Goal: Entertainment & Leisure: Browse casually

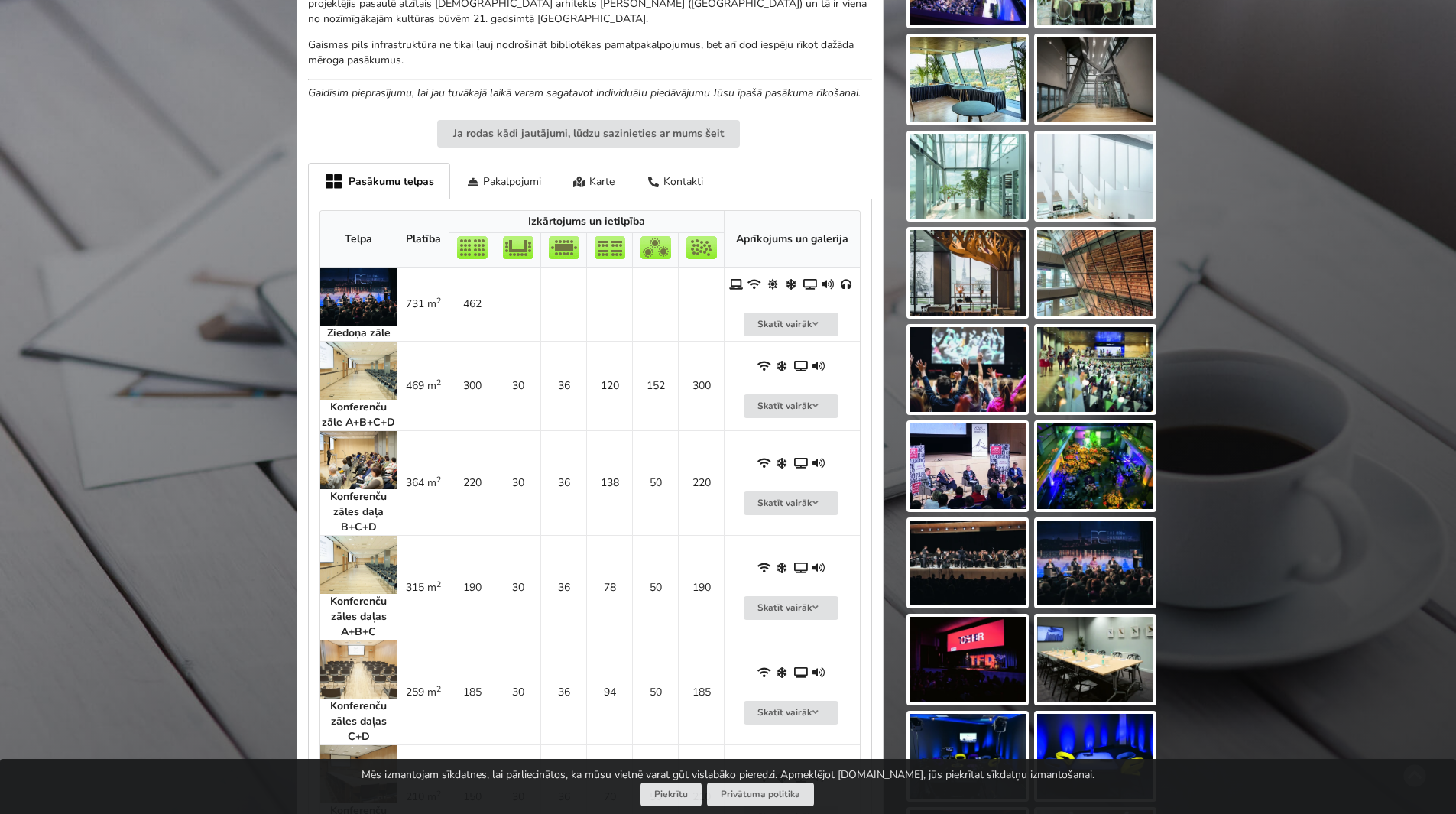
scroll to position [611, 0]
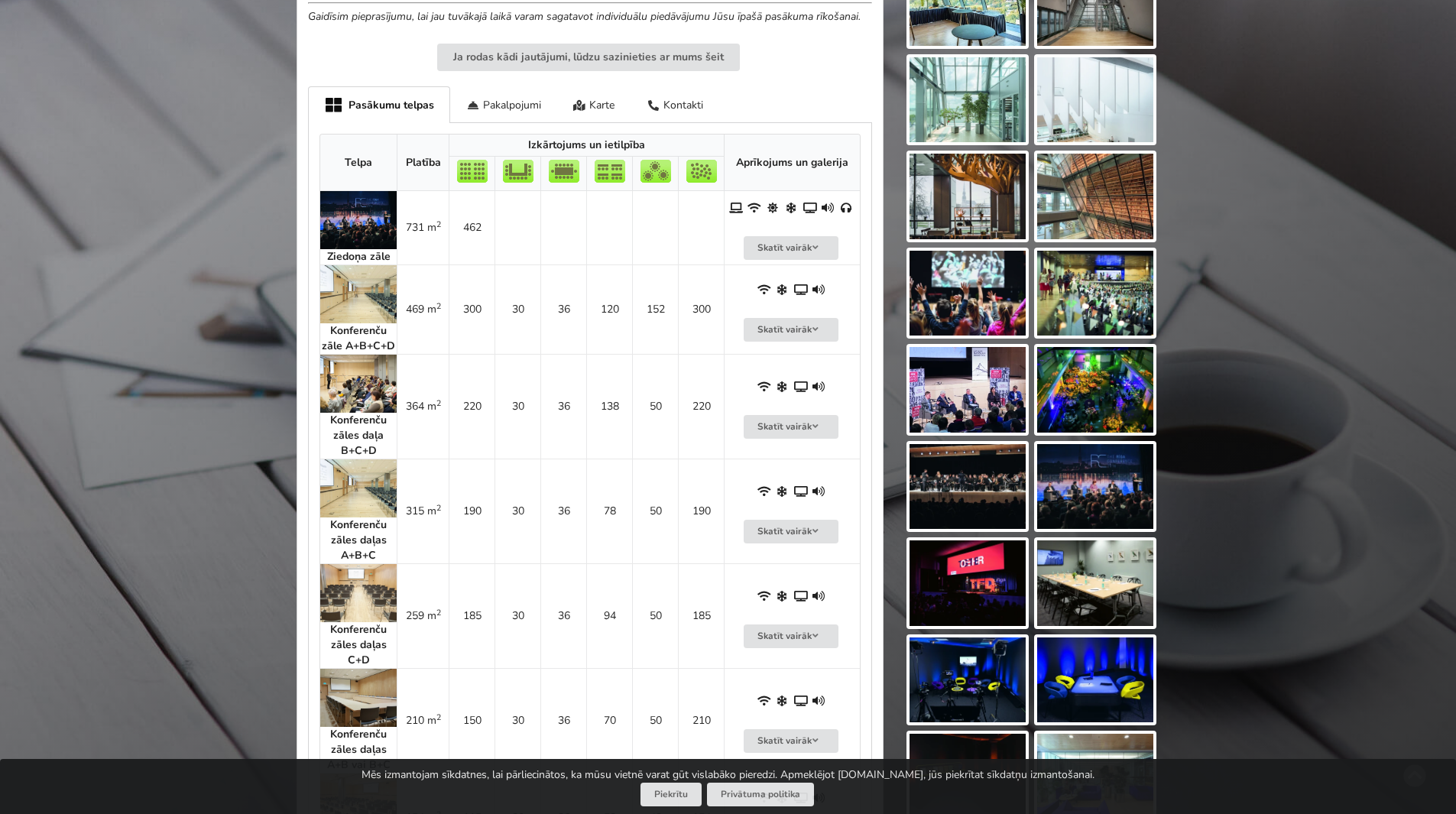
click at [965, 206] on img at bounding box center [968, 196] width 116 height 85
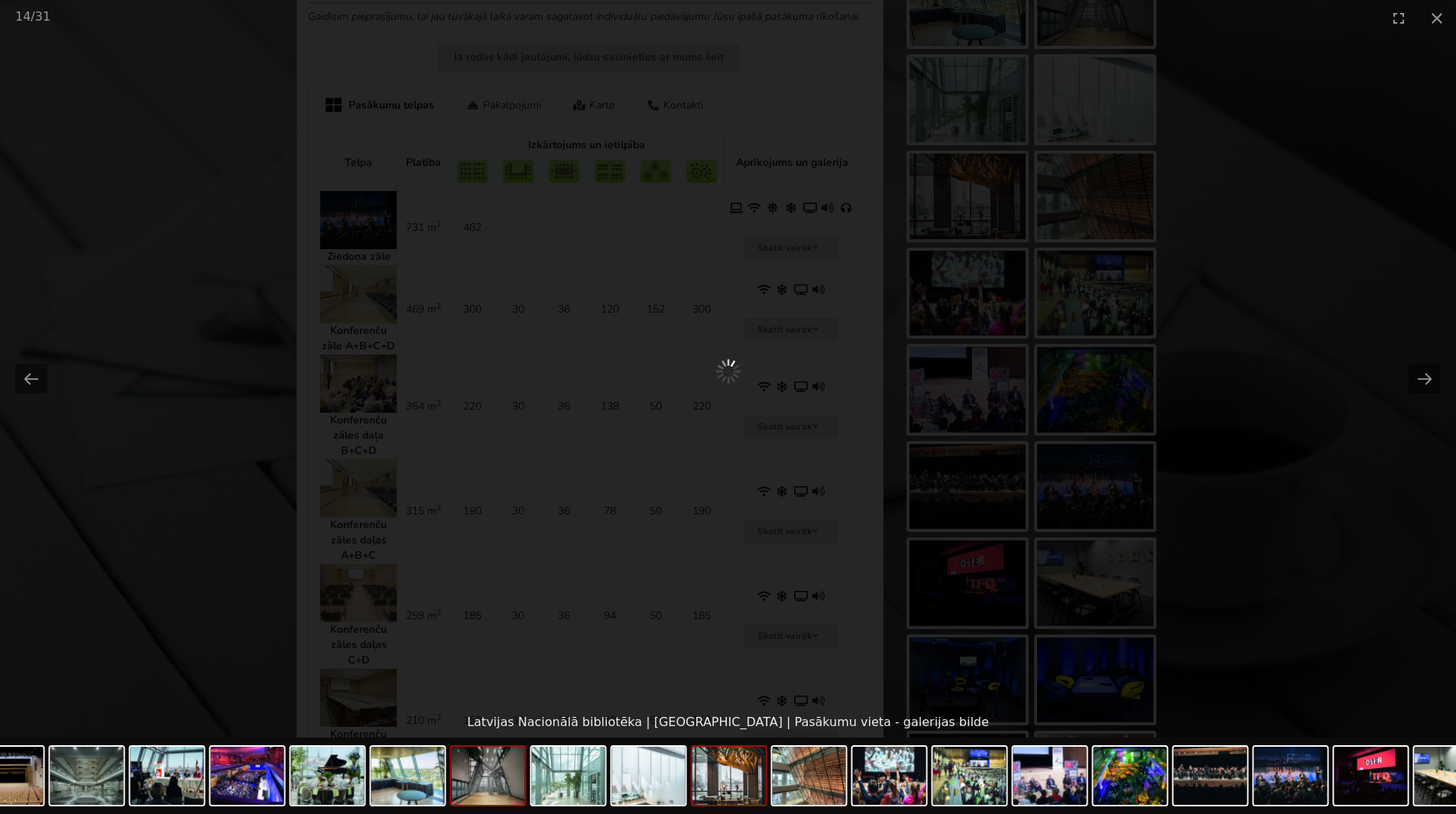
click at [485, 786] on img at bounding box center [488, 775] width 73 height 58
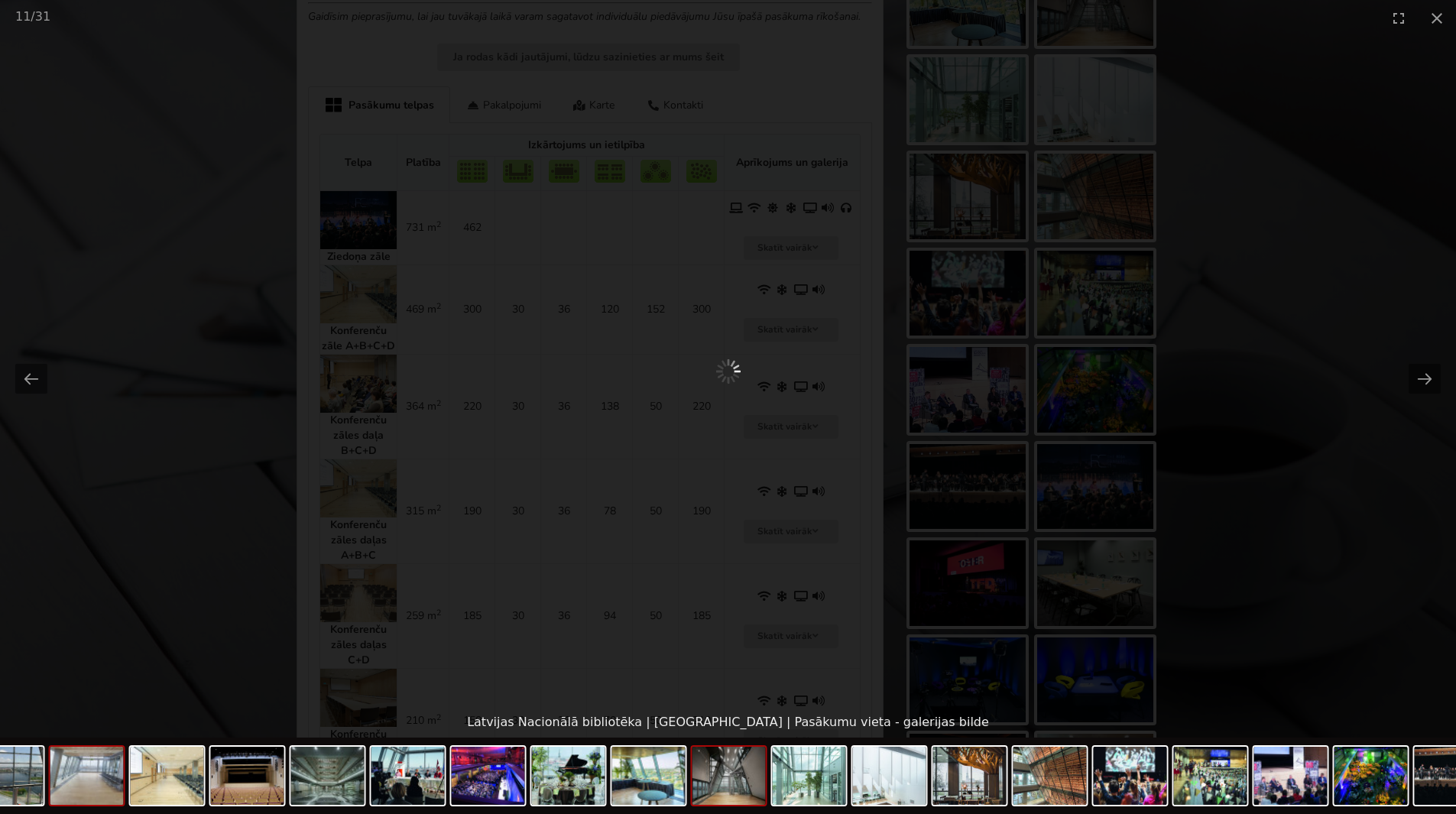
scroll to position [0, 0]
click at [96, 793] on img at bounding box center [87, 775] width 73 height 58
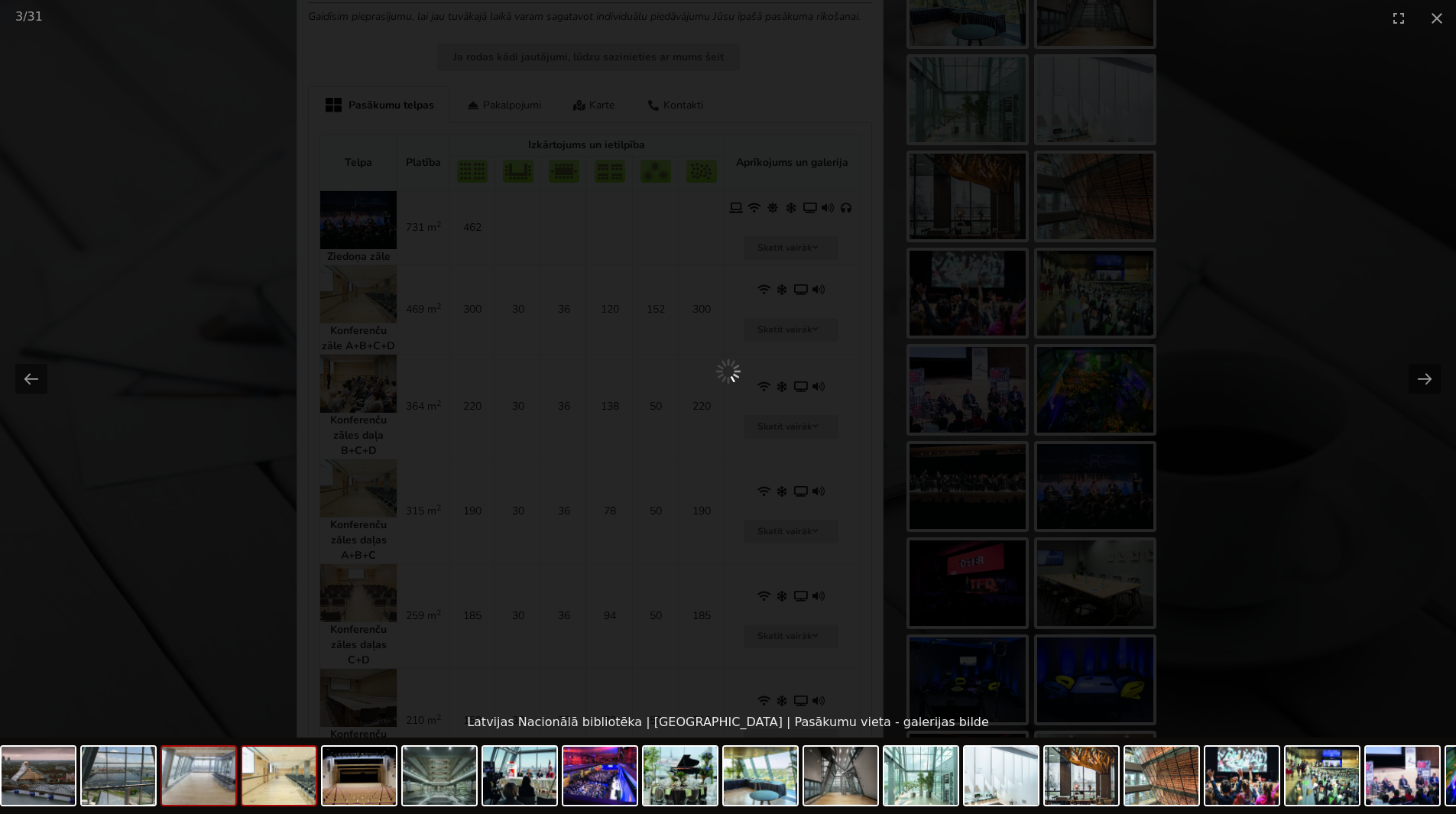
click at [292, 797] on img at bounding box center [279, 775] width 73 height 58
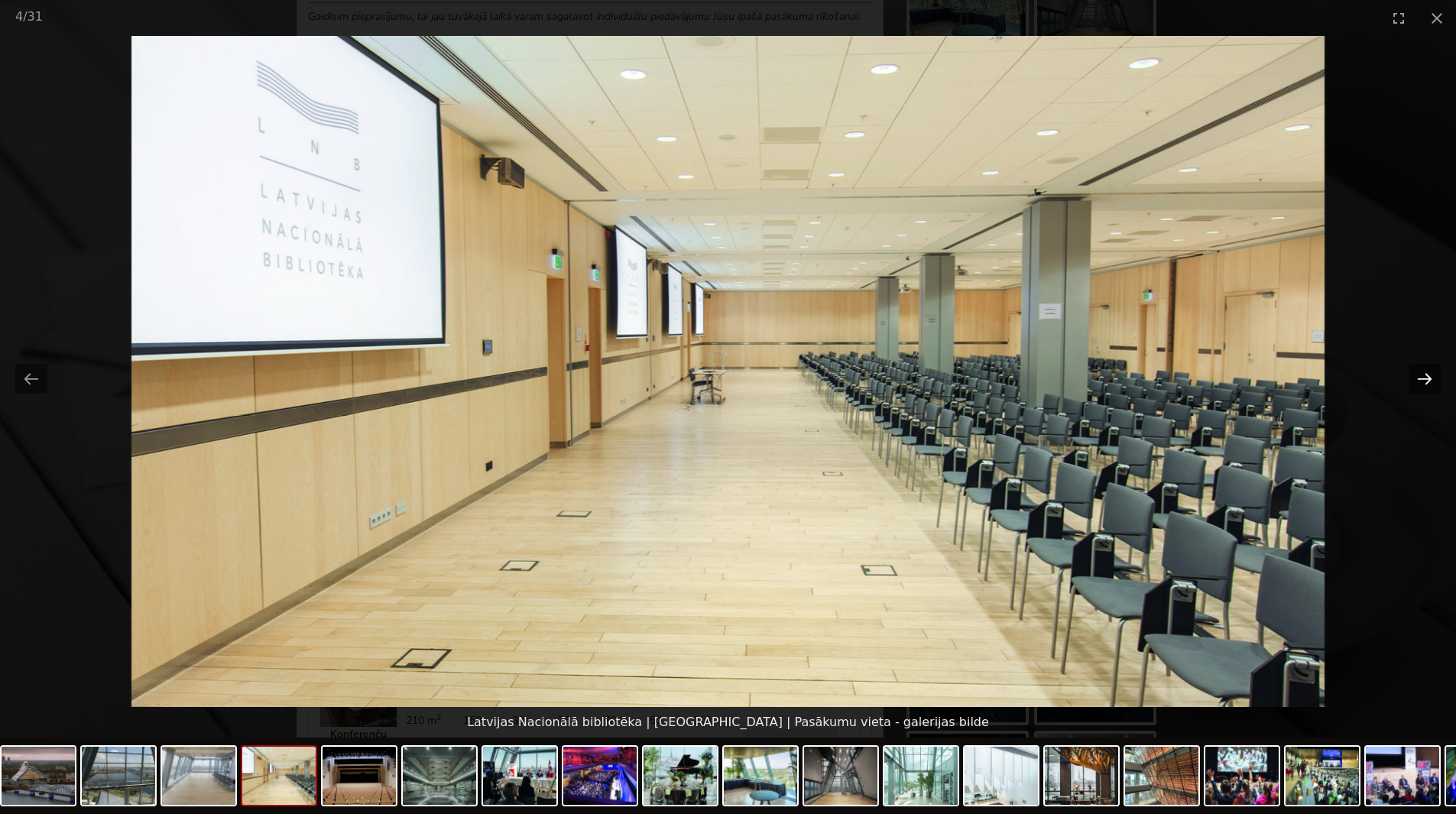
click at [1429, 375] on button "Next slide" at bounding box center [1424, 379] width 32 height 30
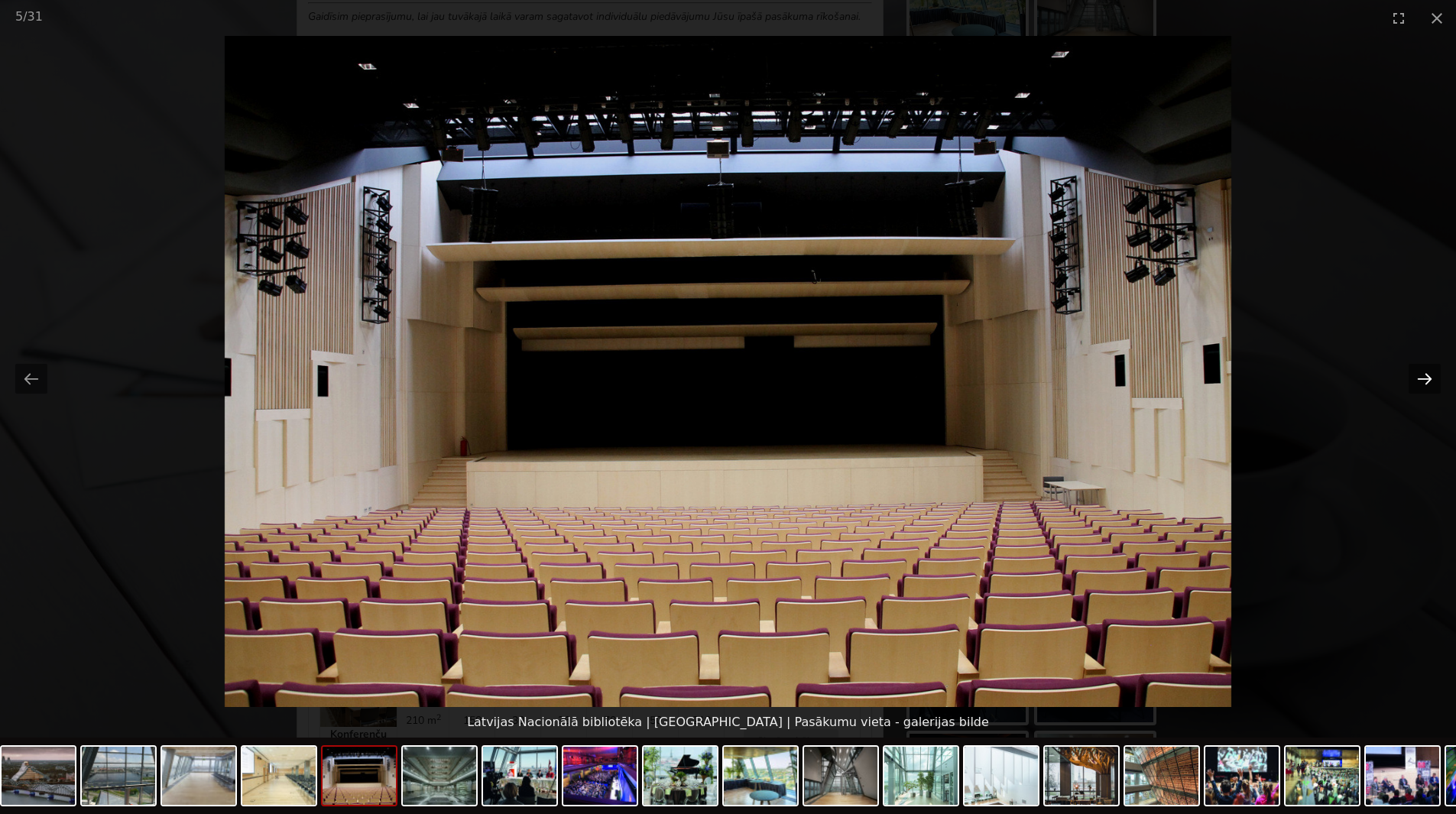
click at [1429, 375] on button "Next slide" at bounding box center [1424, 379] width 32 height 30
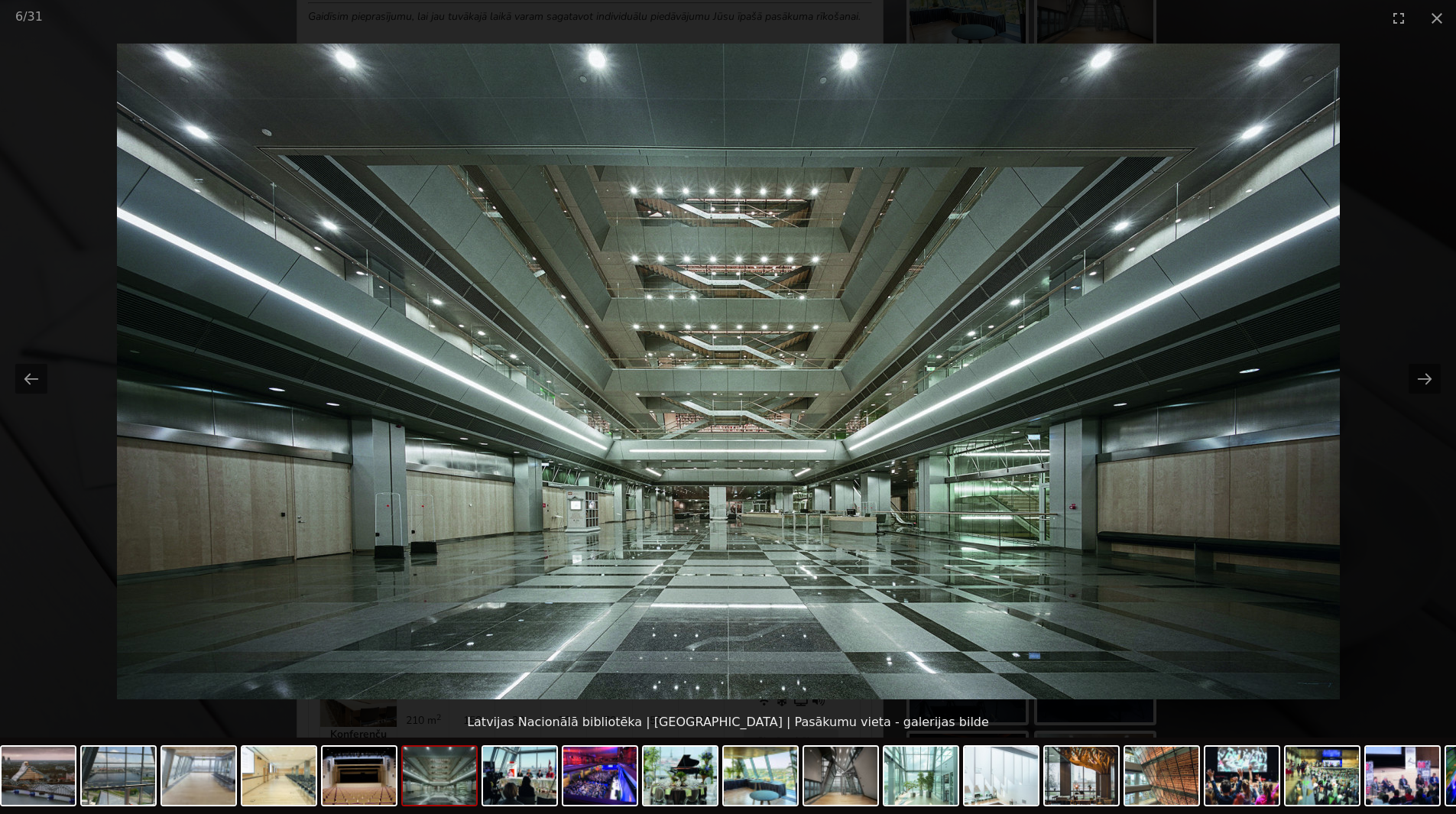
scroll to position [458, 0]
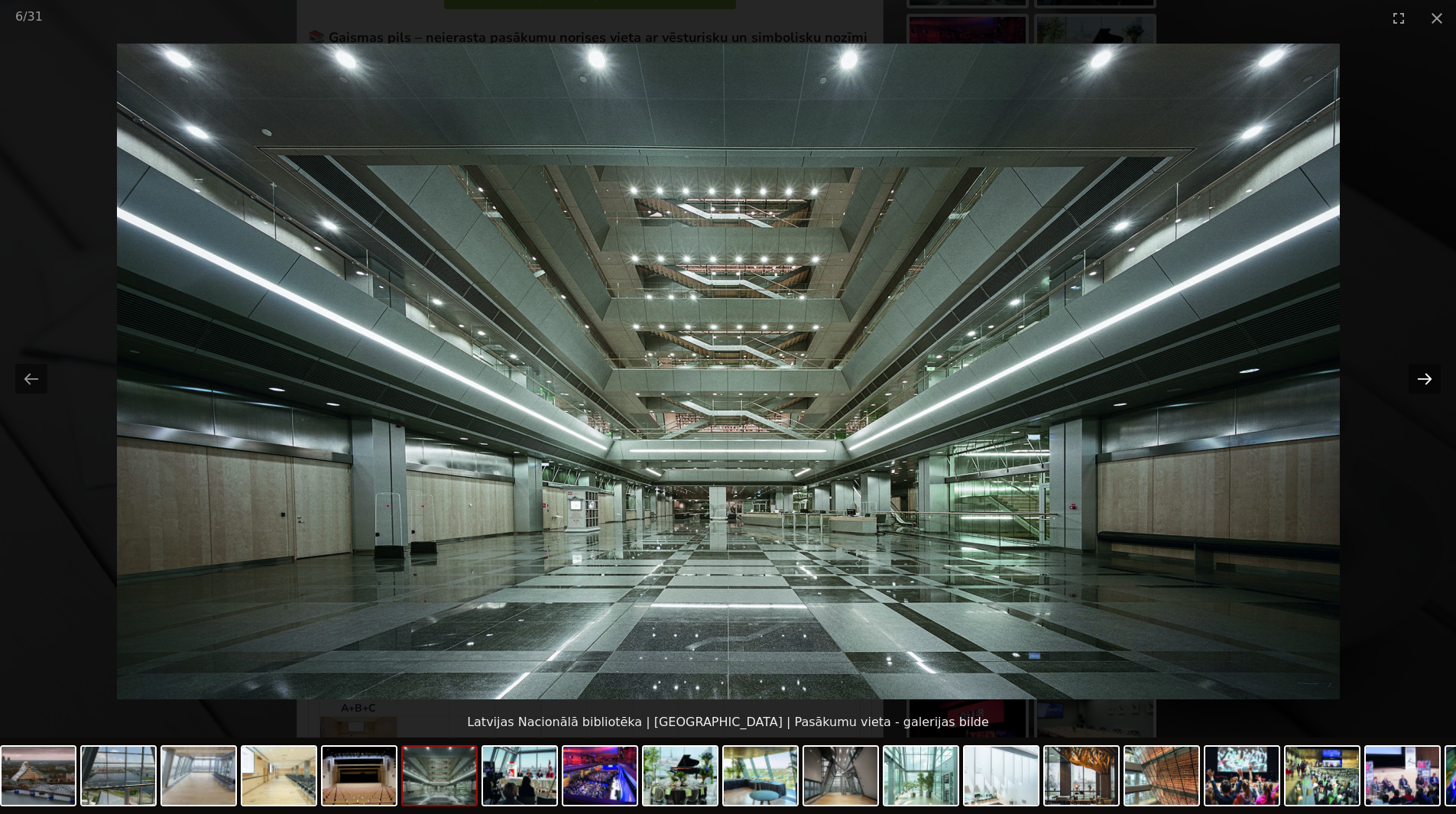
click at [1429, 376] on button "Next slide" at bounding box center [1424, 379] width 32 height 30
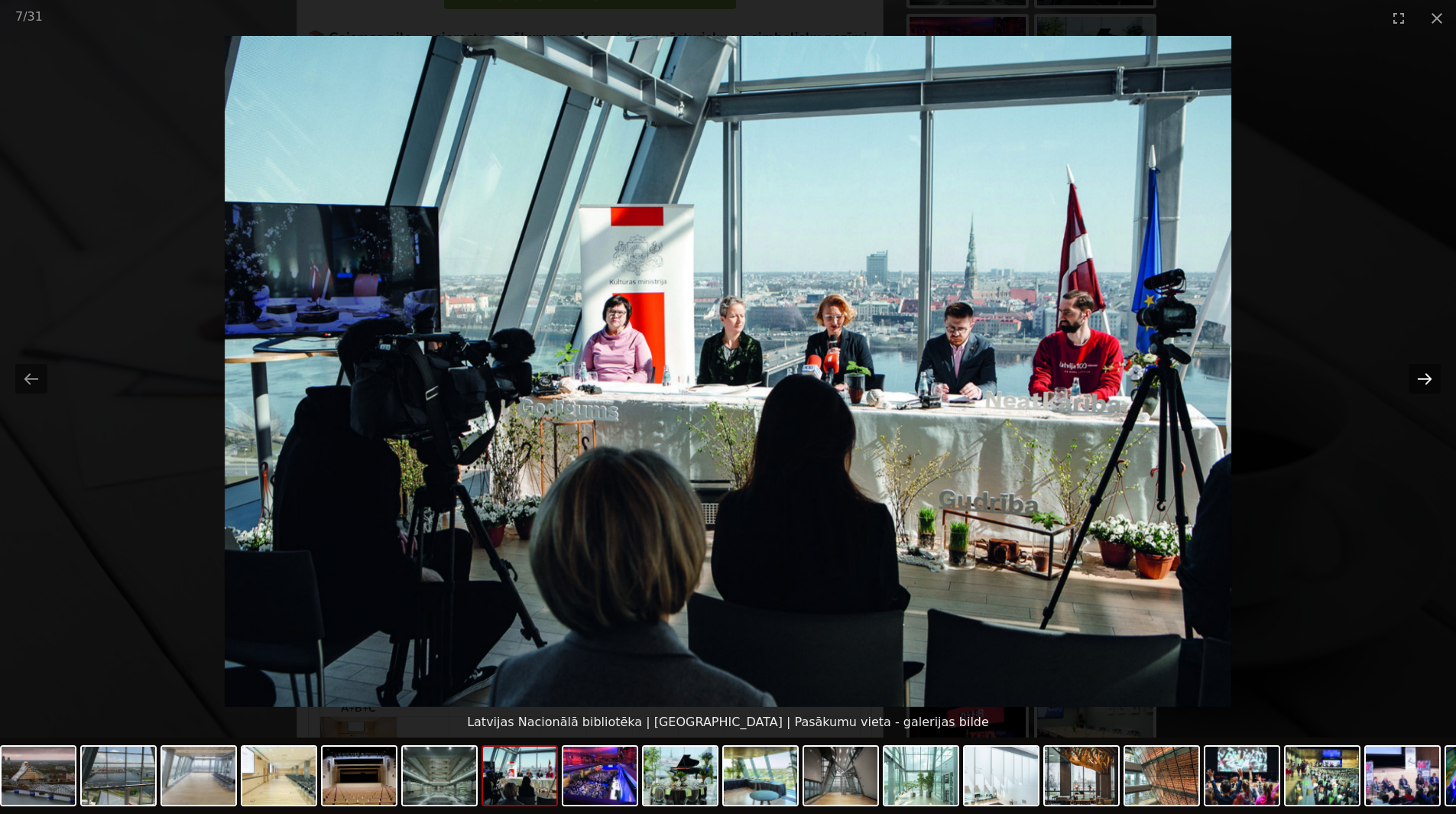
click at [1428, 376] on button "Next slide" at bounding box center [1424, 379] width 32 height 30
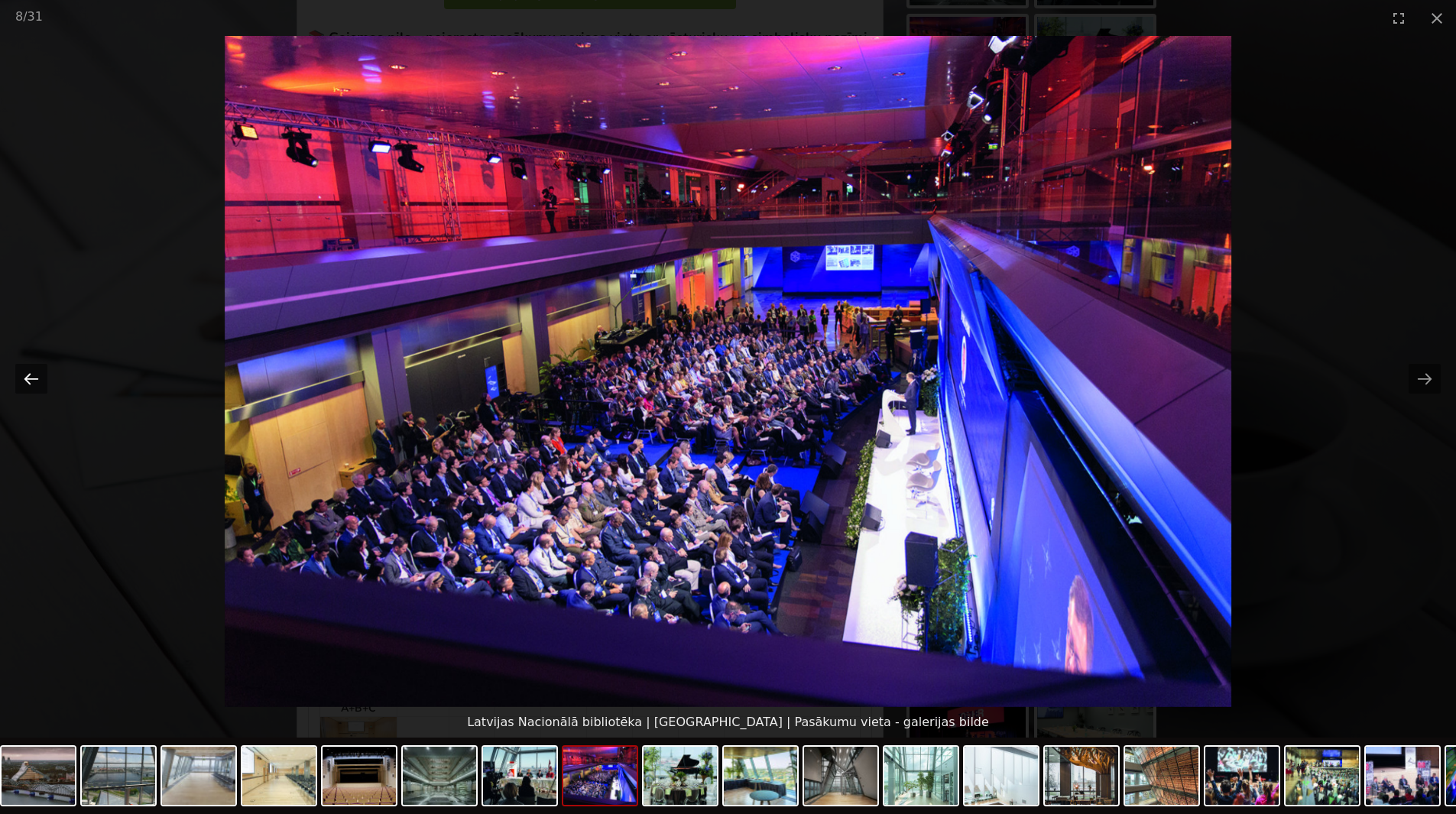
click at [34, 381] on button "Previous slide" at bounding box center [31, 379] width 32 height 30
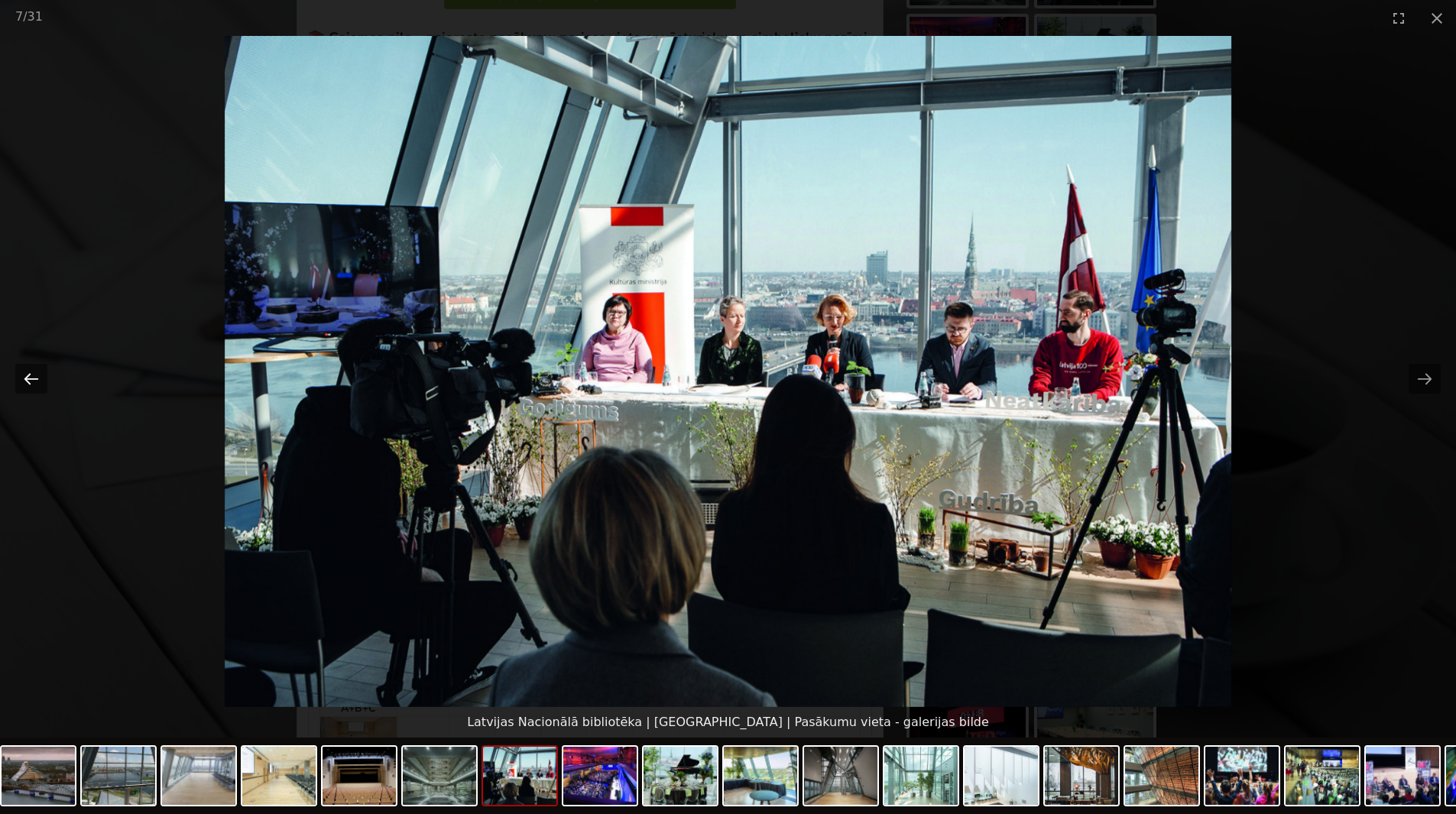
click at [33, 380] on button "Previous slide" at bounding box center [31, 379] width 32 height 30
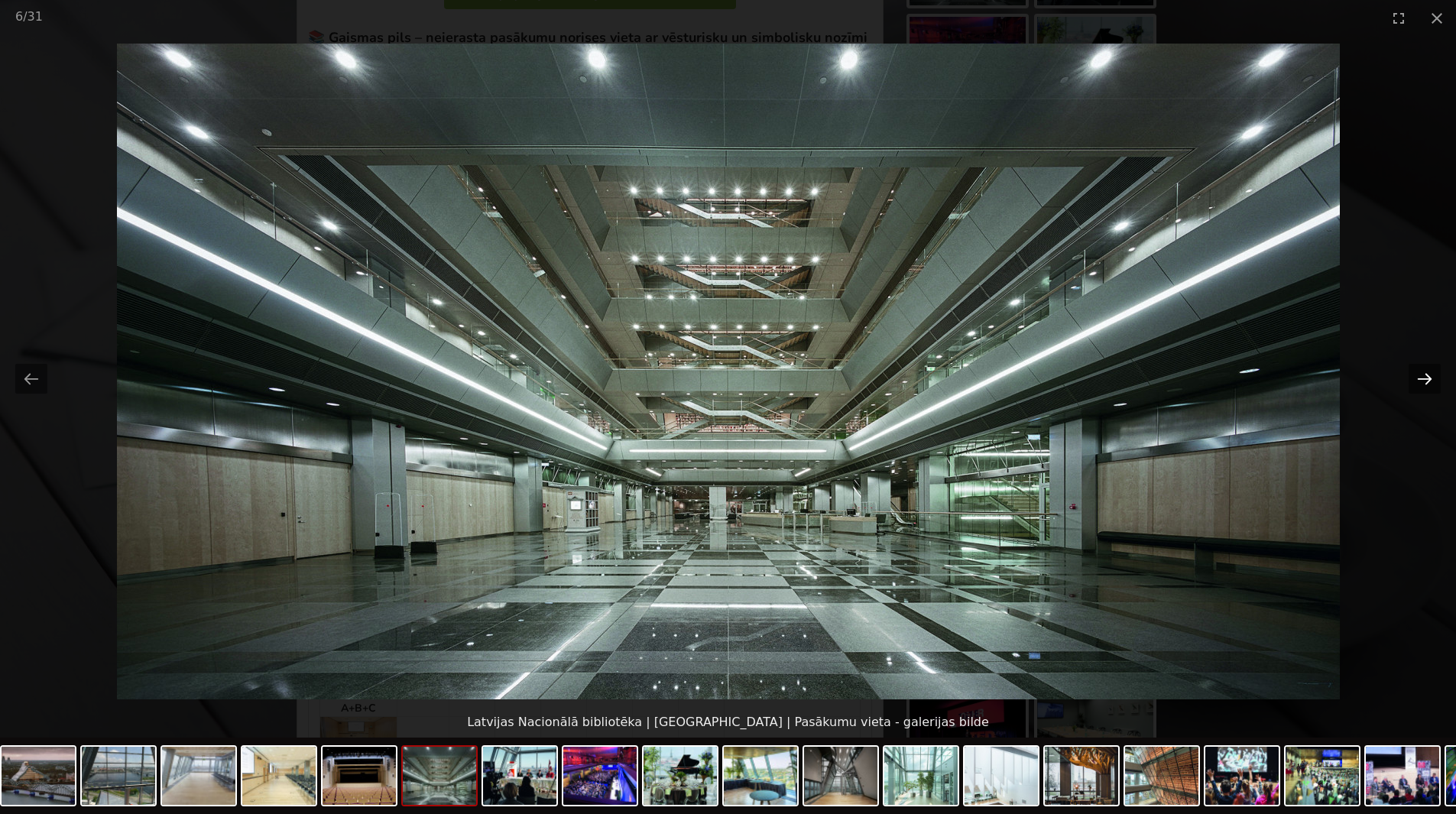
click at [1433, 376] on button "Next slide" at bounding box center [1424, 379] width 32 height 30
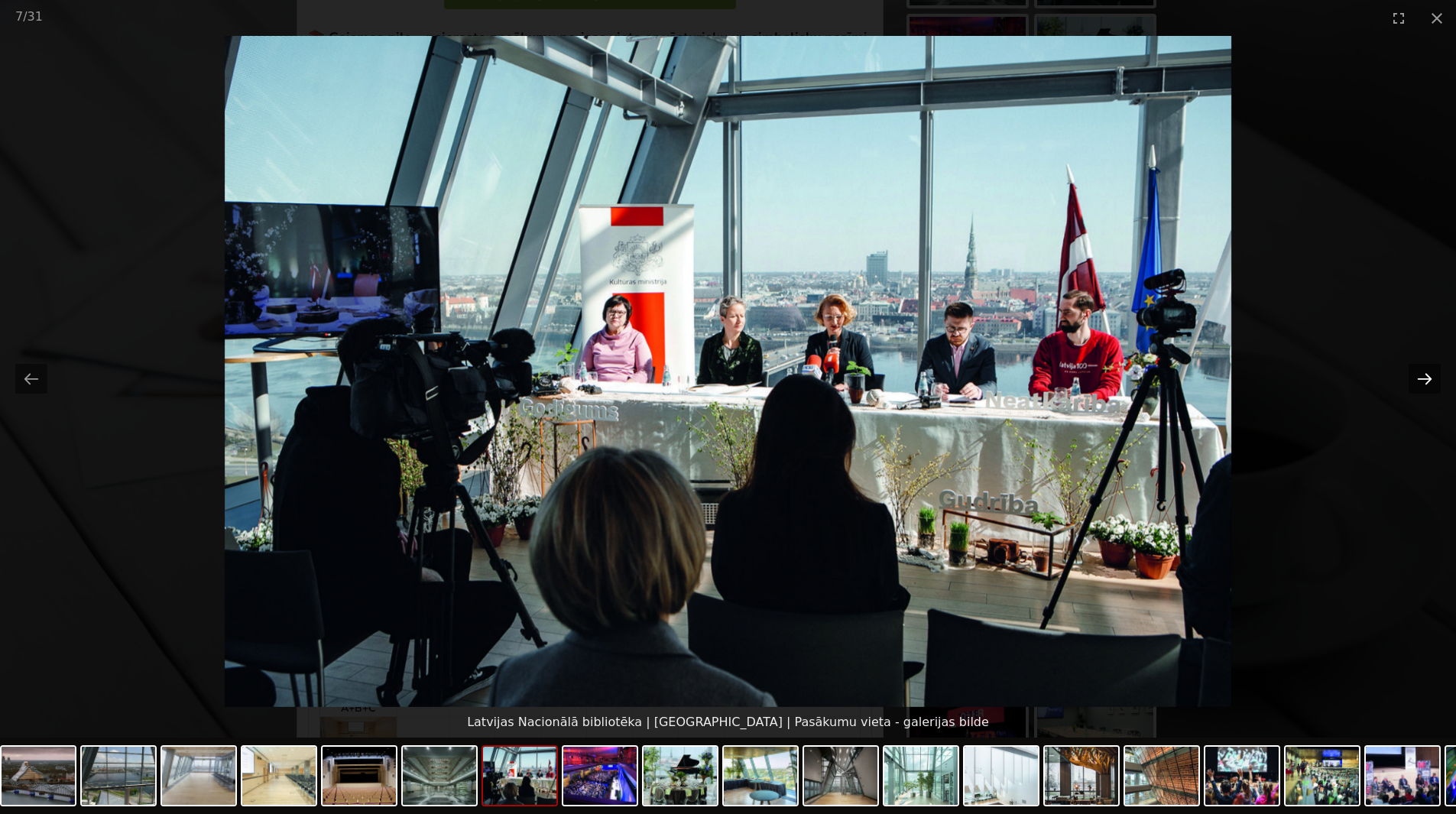
click at [1429, 376] on button "Next slide" at bounding box center [1424, 379] width 32 height 30
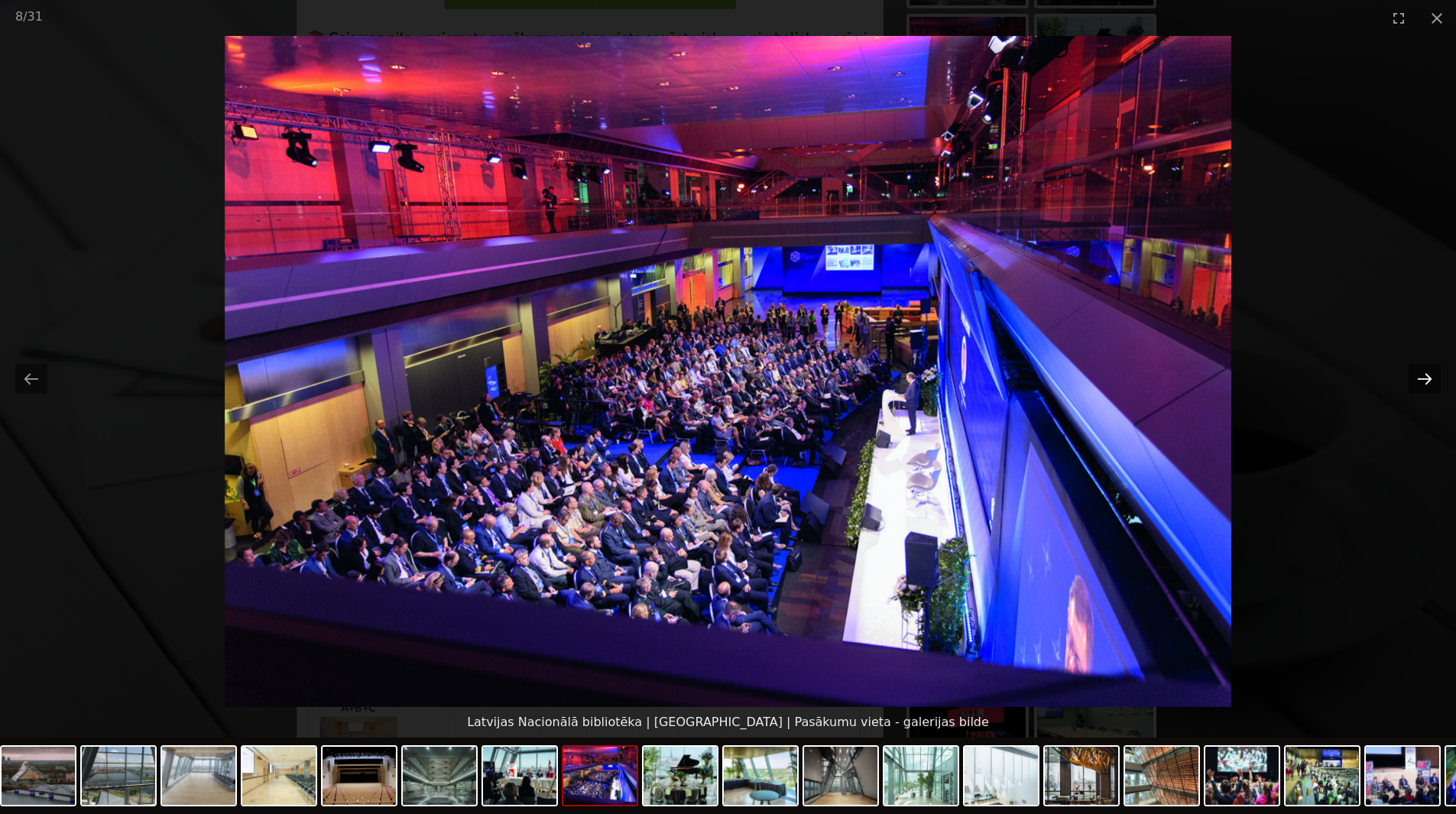
click at [1433, 376] on button "Next slide" at bounding box center [1424, 379] width 32 height 30
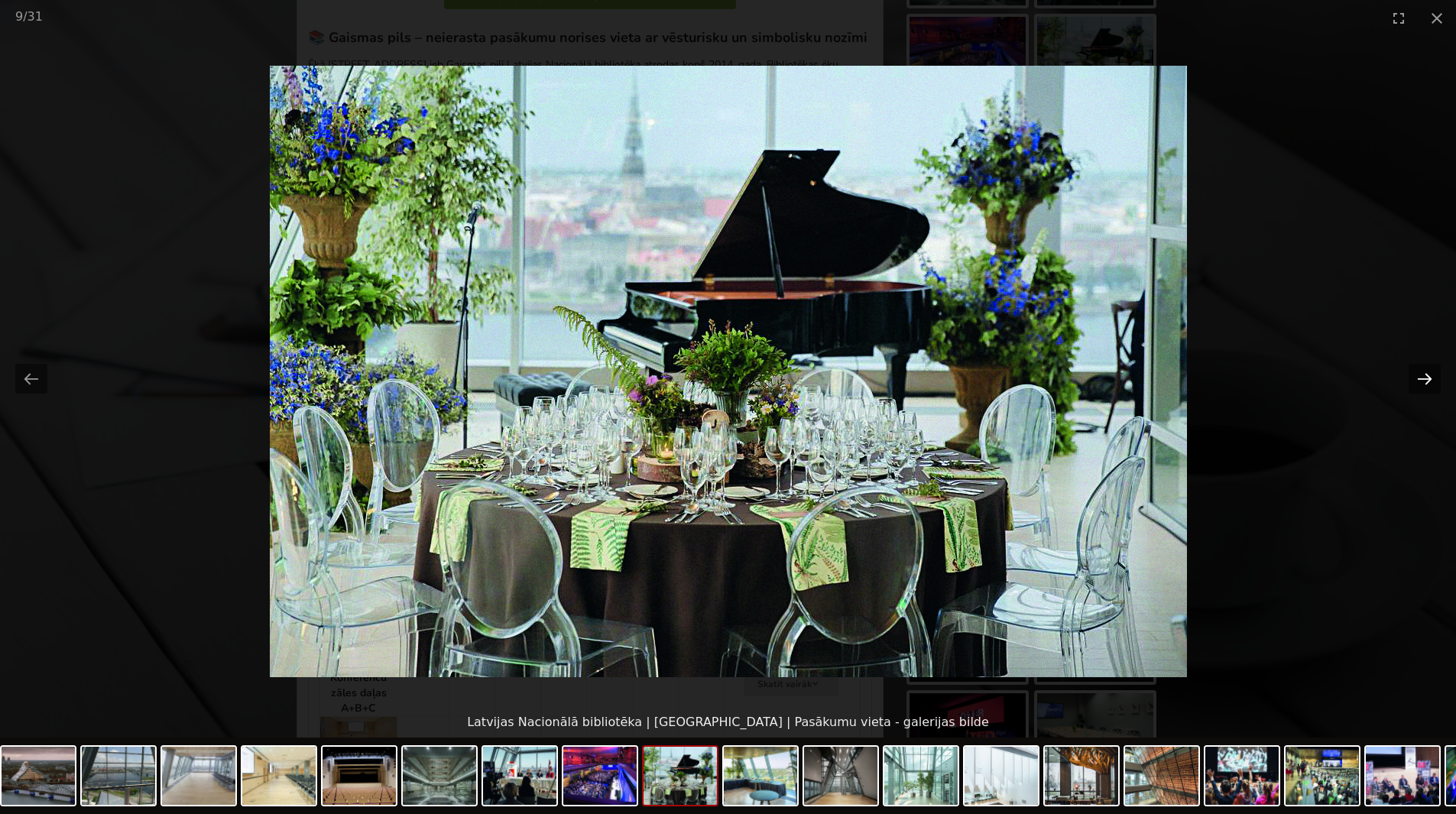
click at [1433, 376] on button "Next slide" at bounding box center [1424, 379] width 32 height 30
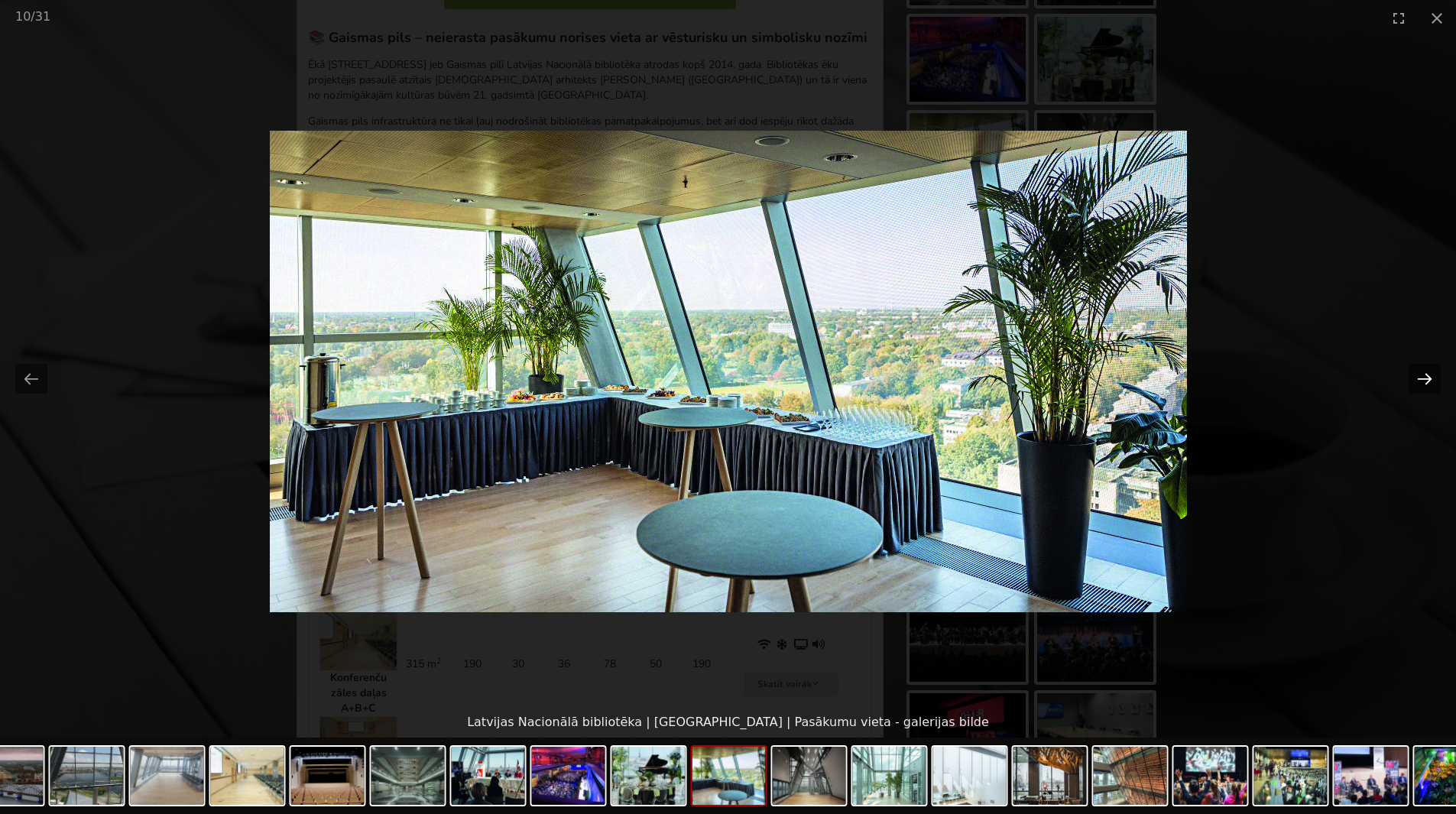
click at [1433, 376] on button "Next slide" at bounding box center [1424, 379] width 32 height 30
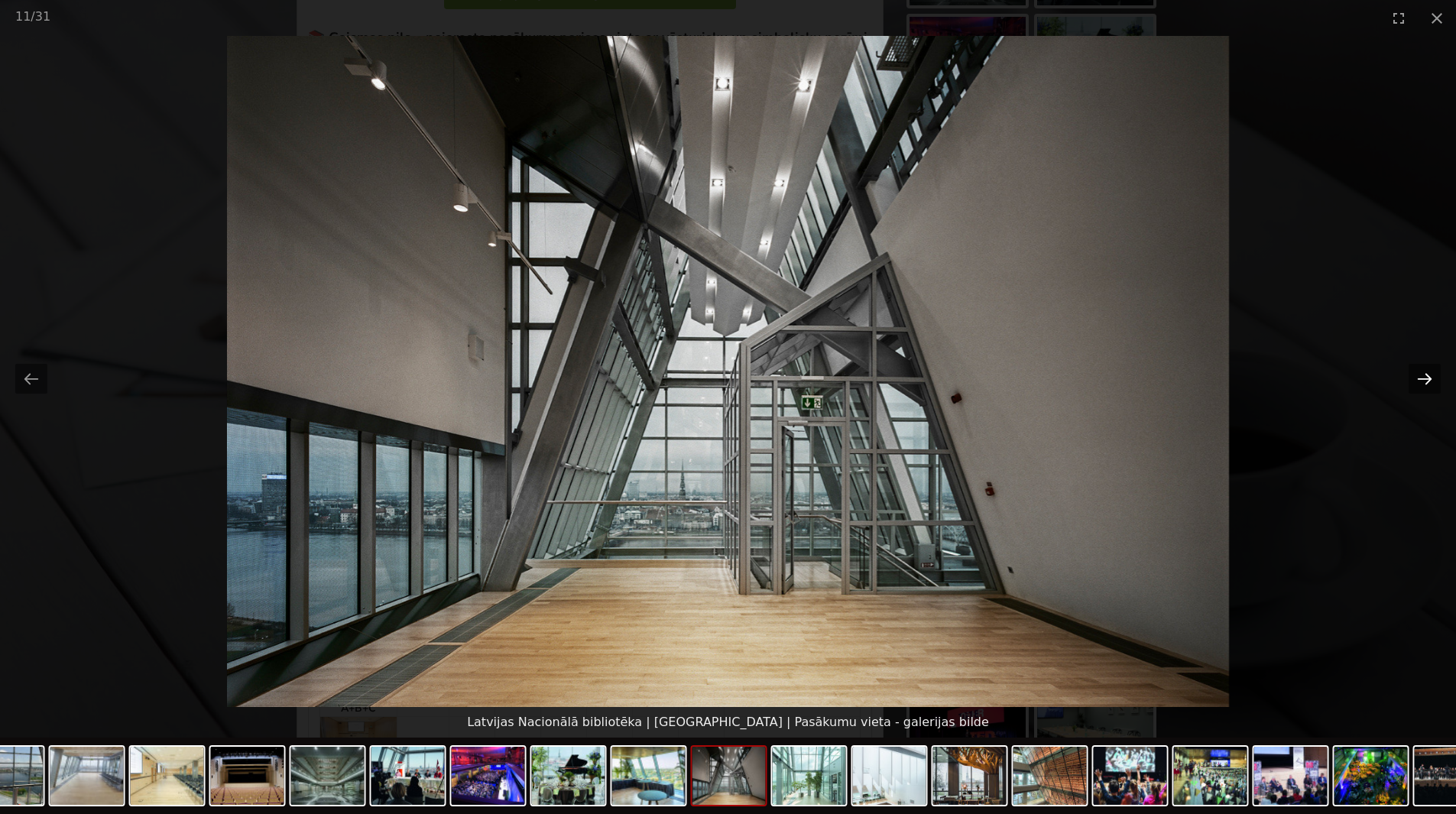
click at [1433, 376] on button "Next slide" at bounding box center [1424, 379] width 32 height 30
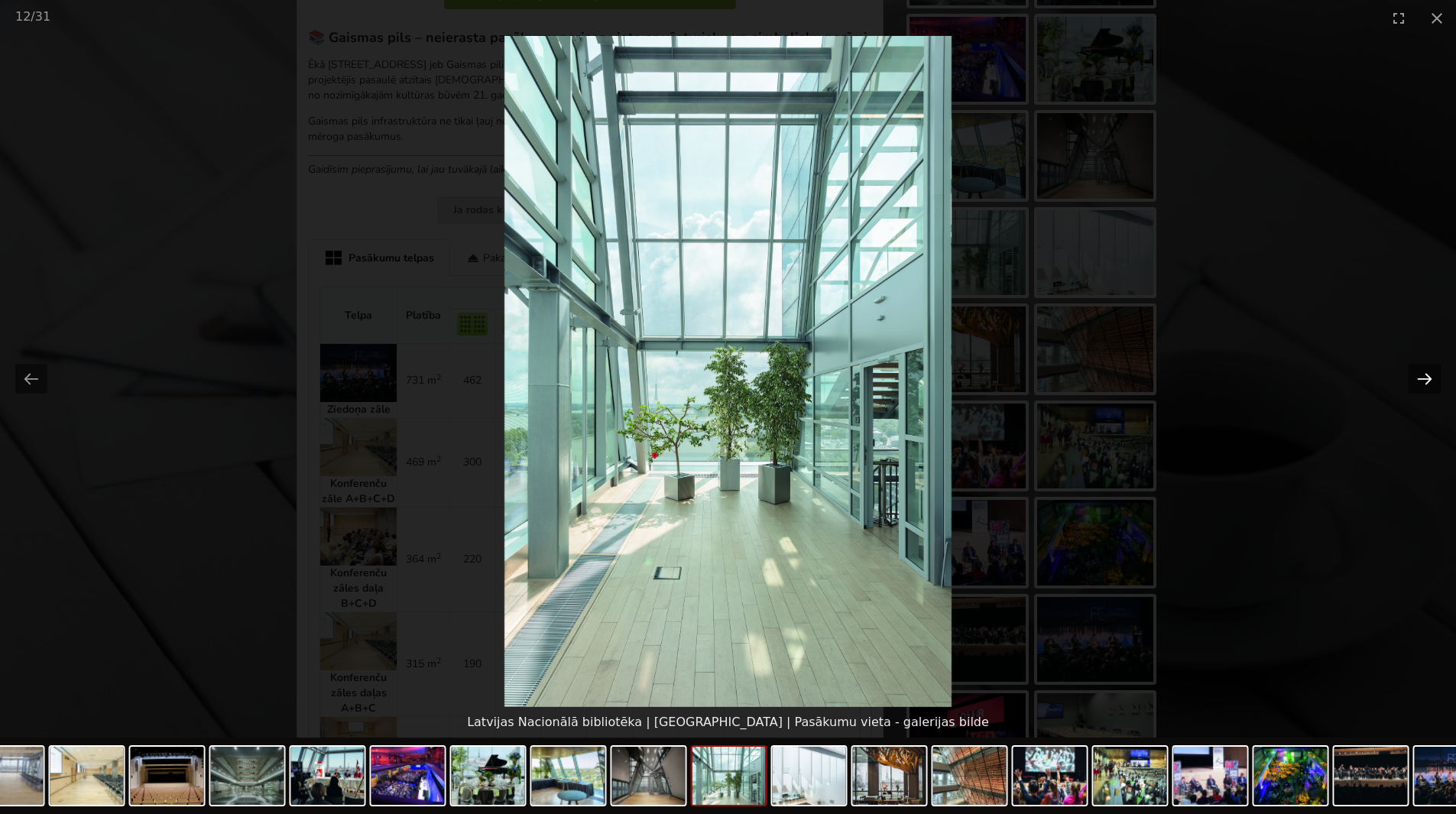
click at [1433, 376] on button "Next slide" at bounding box center [1424, 379] width 32 height 30
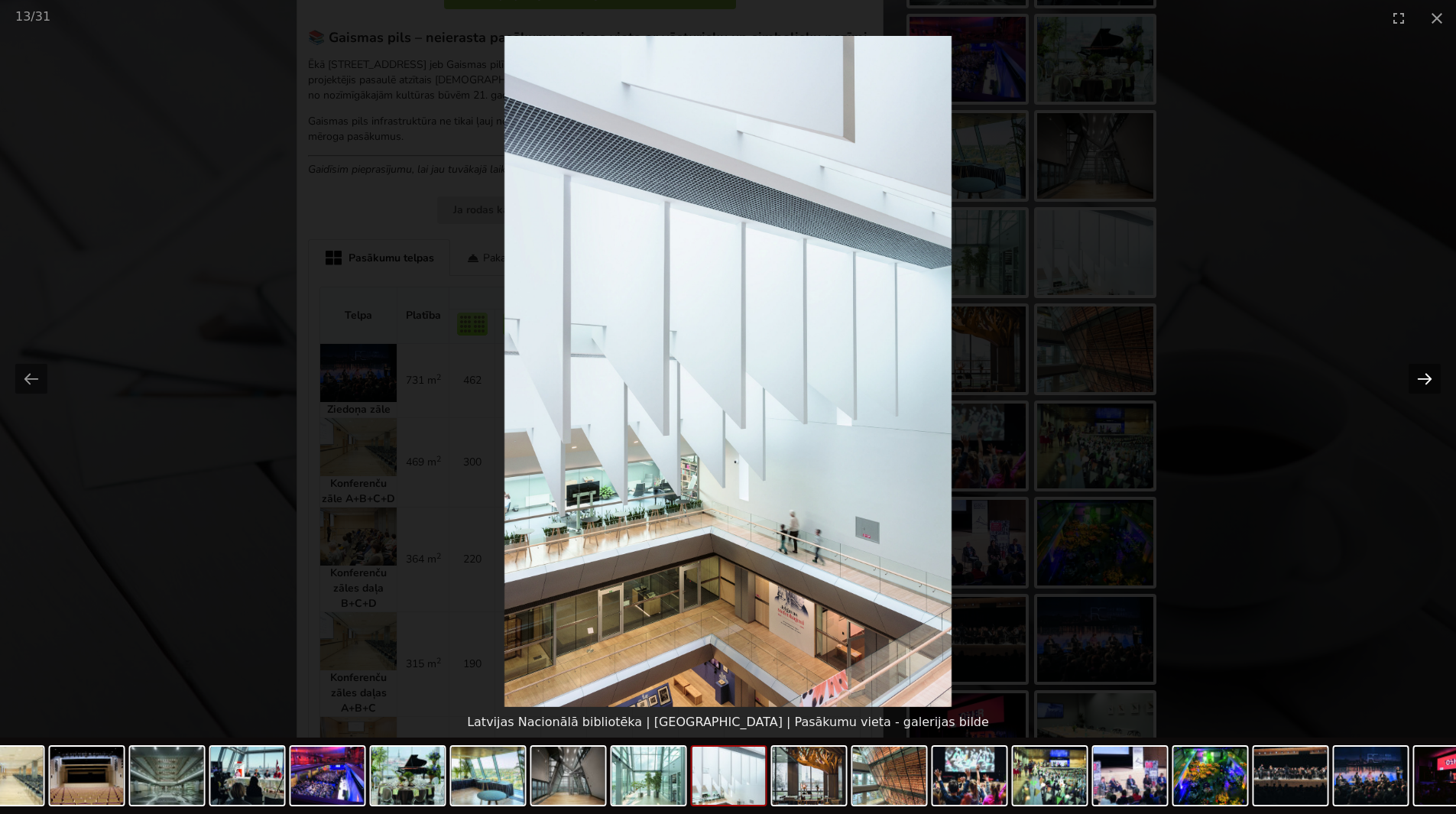
click at [1433, 376] on button "Next slide" at bounding box center [1424, 379] width 32 height 30
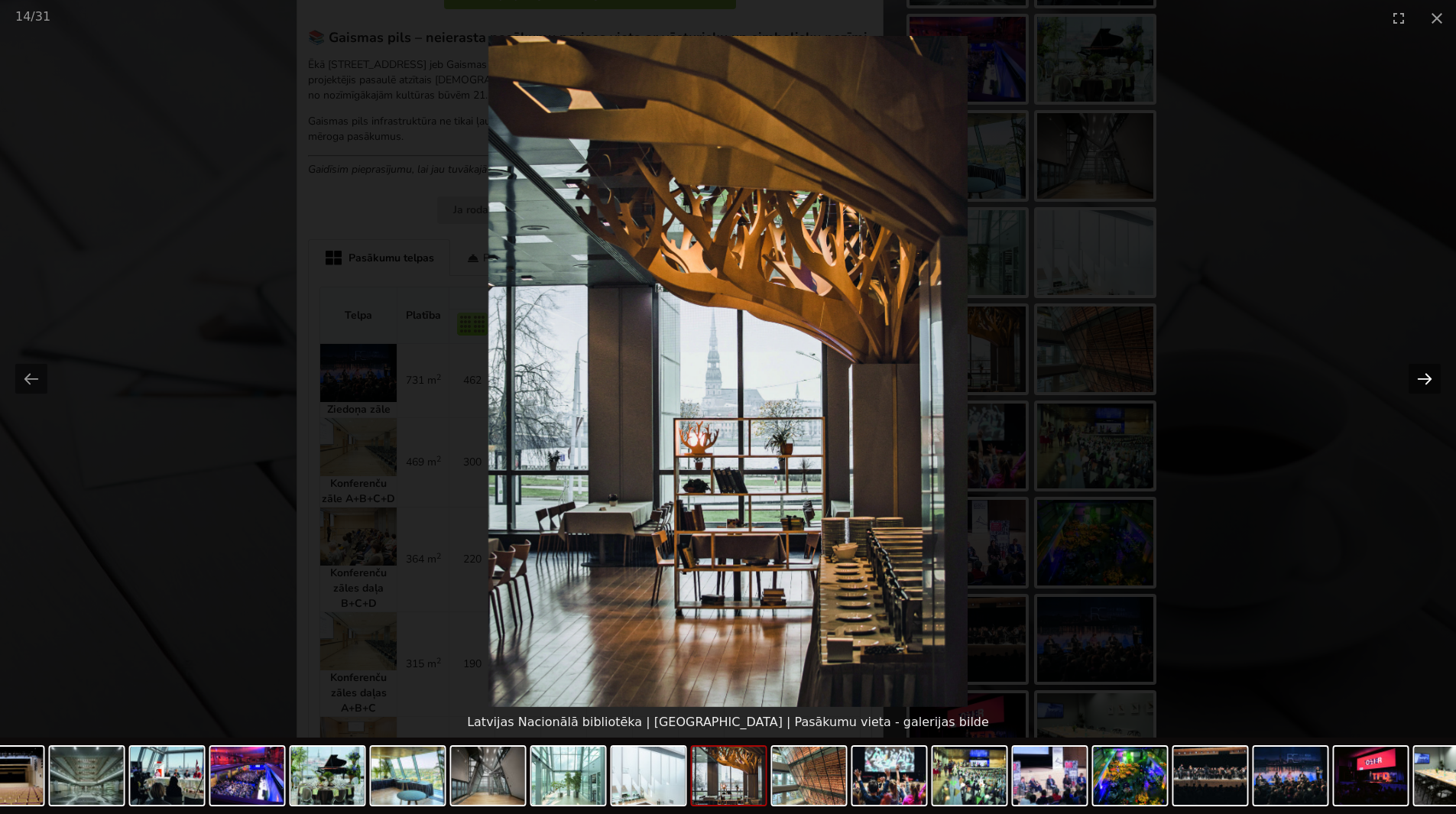
click at [1433, 376] on button "Next slide" at bounding box center [1424, 379] width 32 height 30
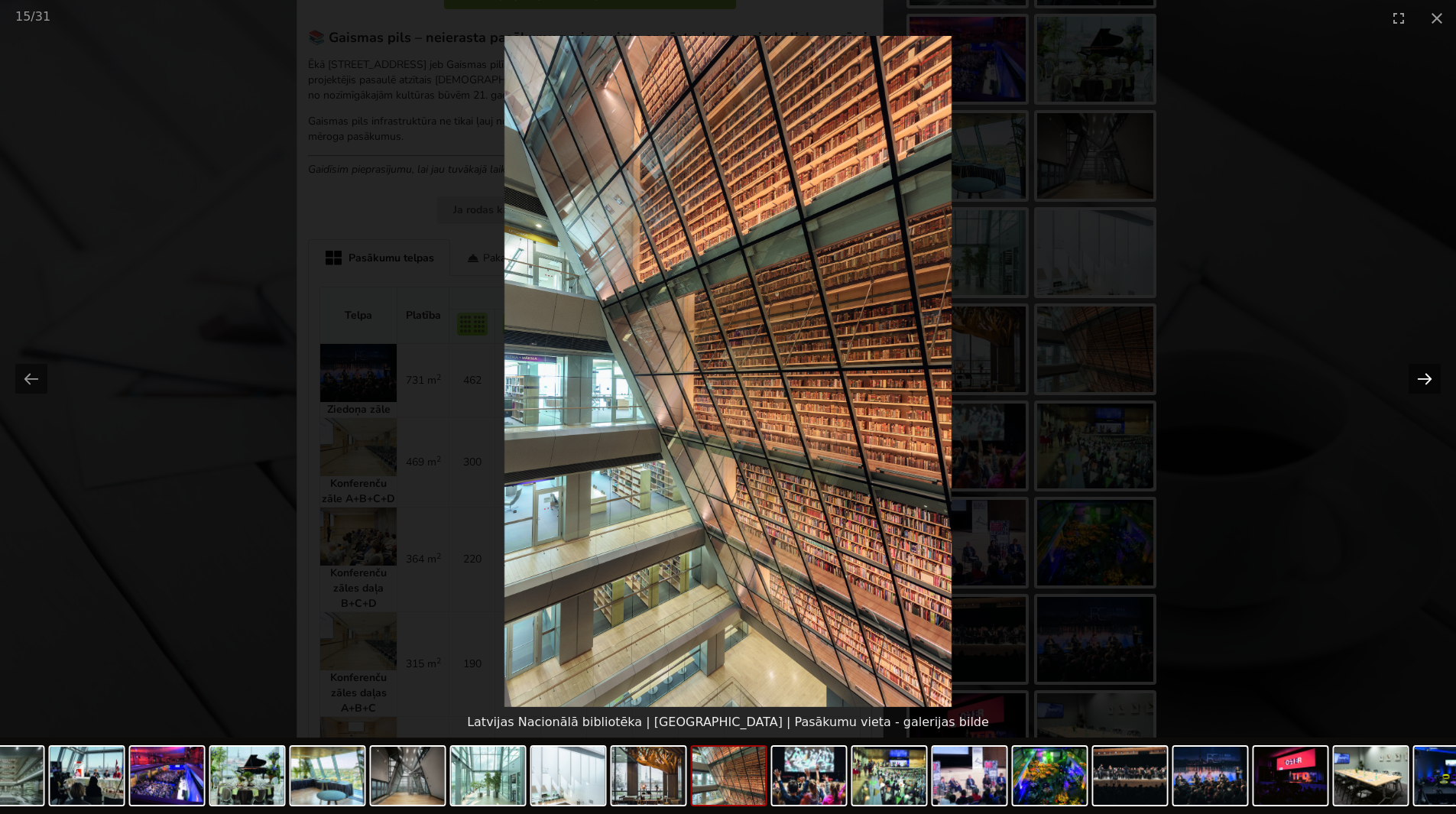
click at [1433, 376] on button "Next slide" at bounding box center [1424, 379] width 32 height 30
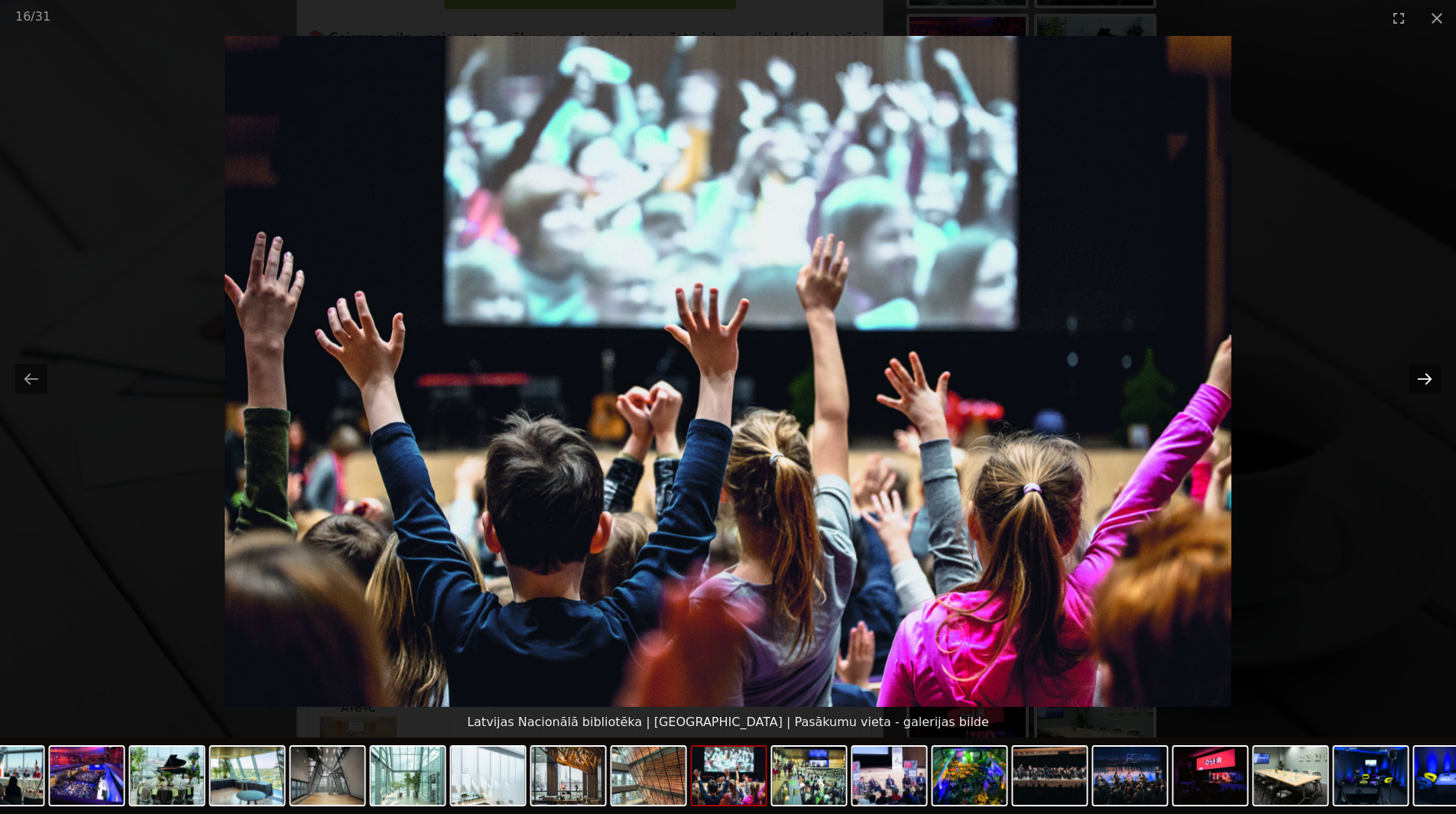
click at [1433, 376] on button "Next slide" at bounding box center [1424, 379] width 32 height 30
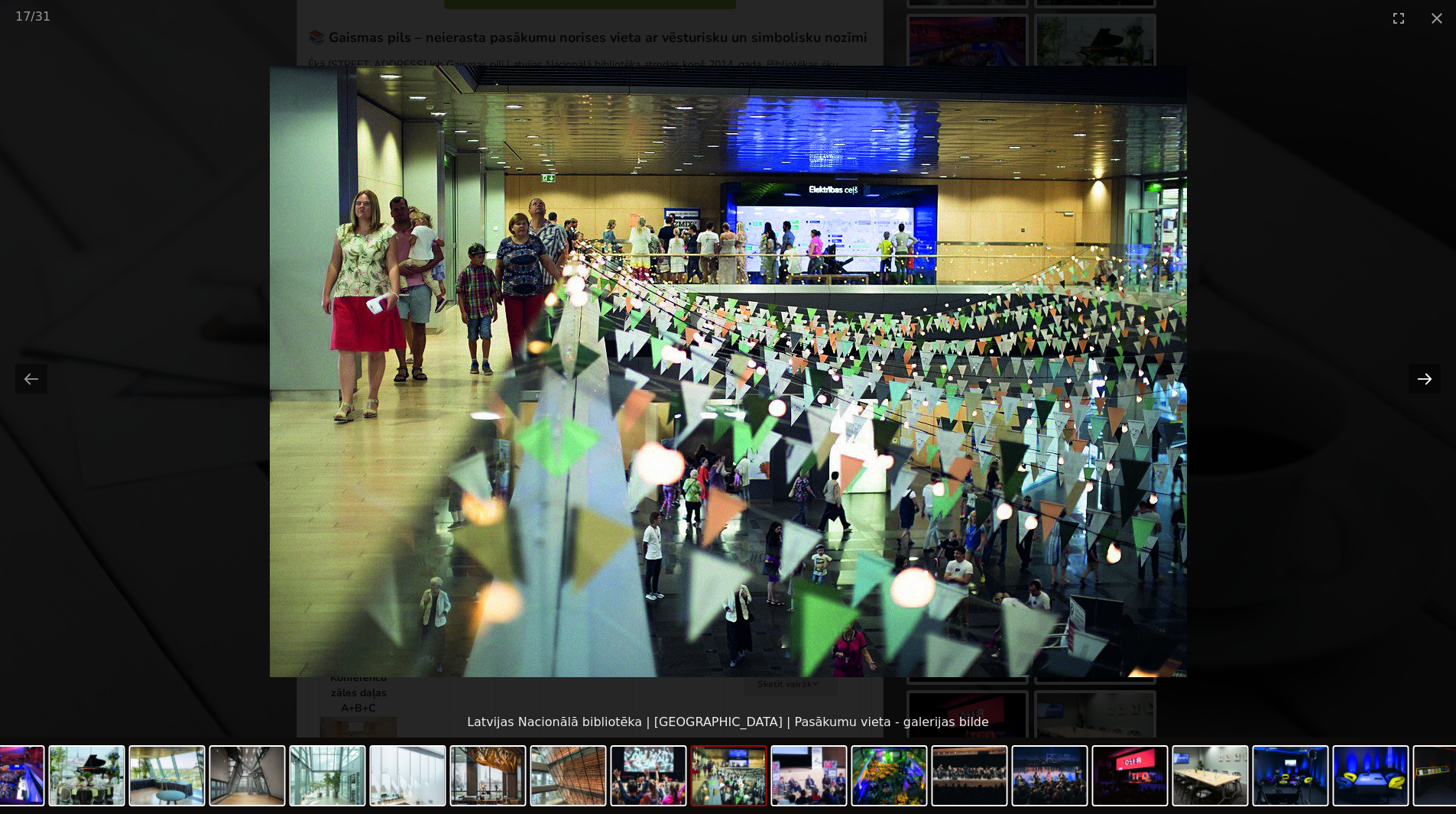
click at [1433, 376] on button "Next slide" at bounding box center [1424, 379] width 32 height 30
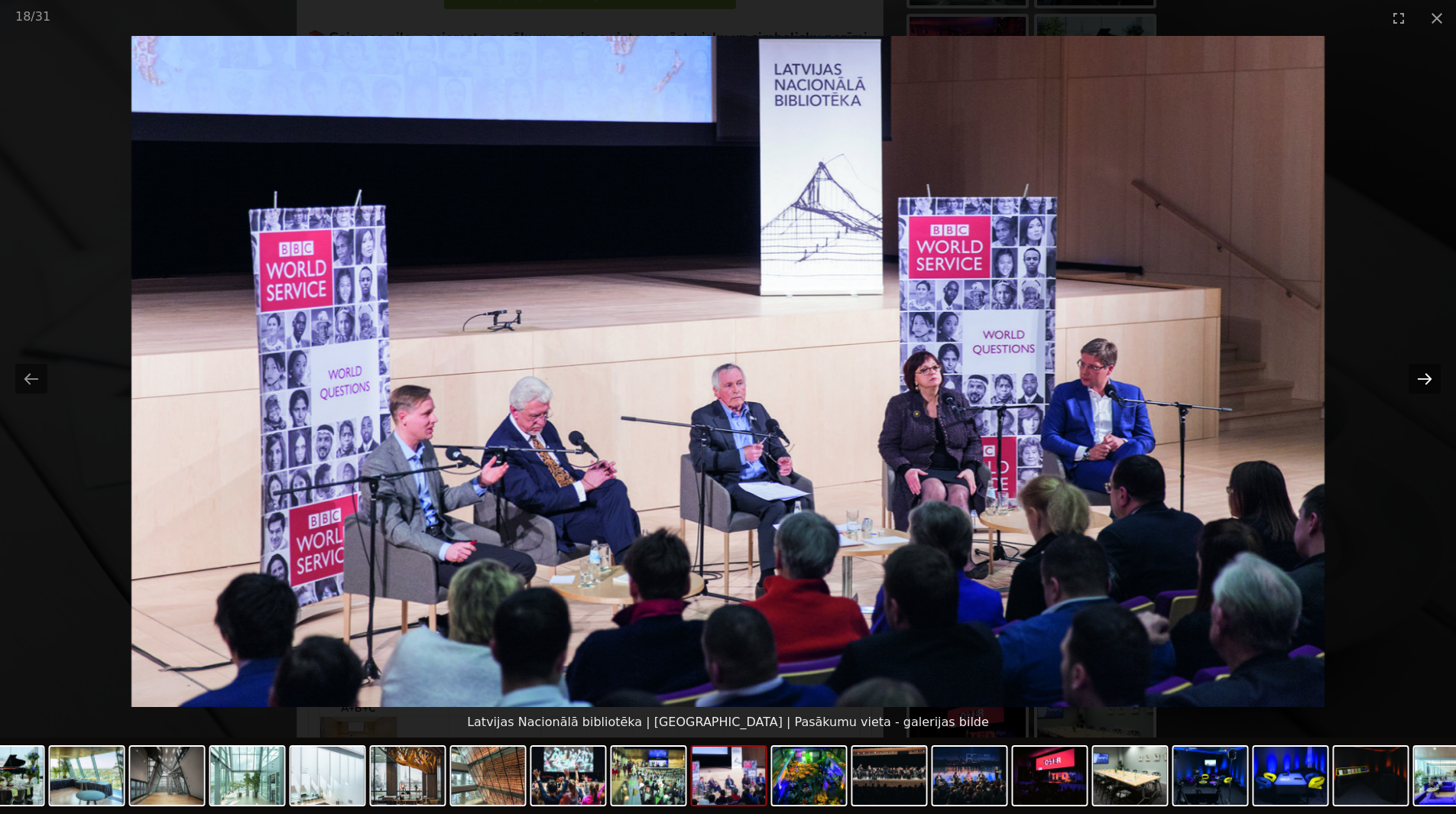
click at [1433, 376] on button "Next slide" at bounding box center [1424, 379] width 32 height 30
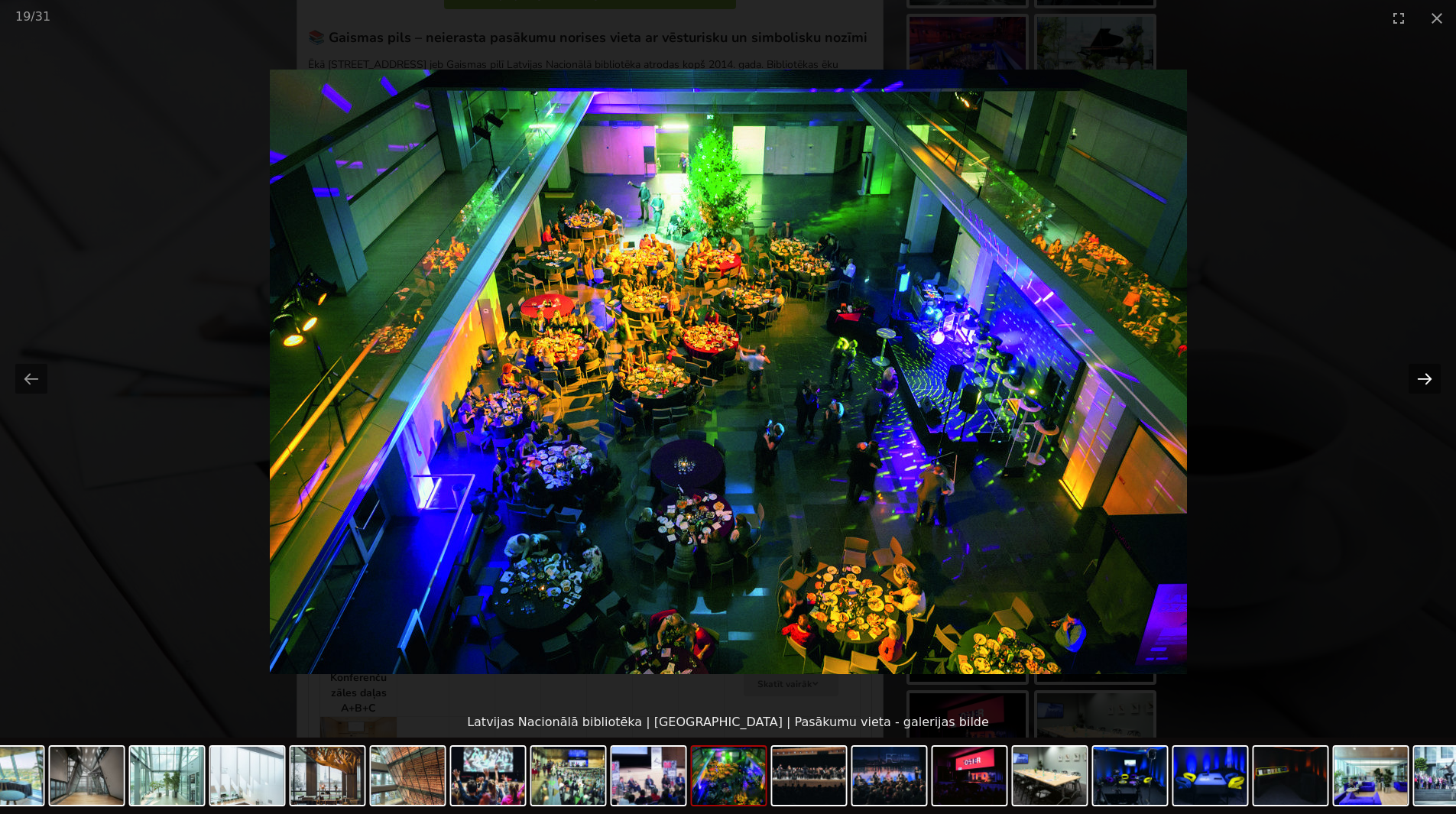
click at [1433, 376] on button "Next slide" at bounding box center [1424, 379] width 32 height 30
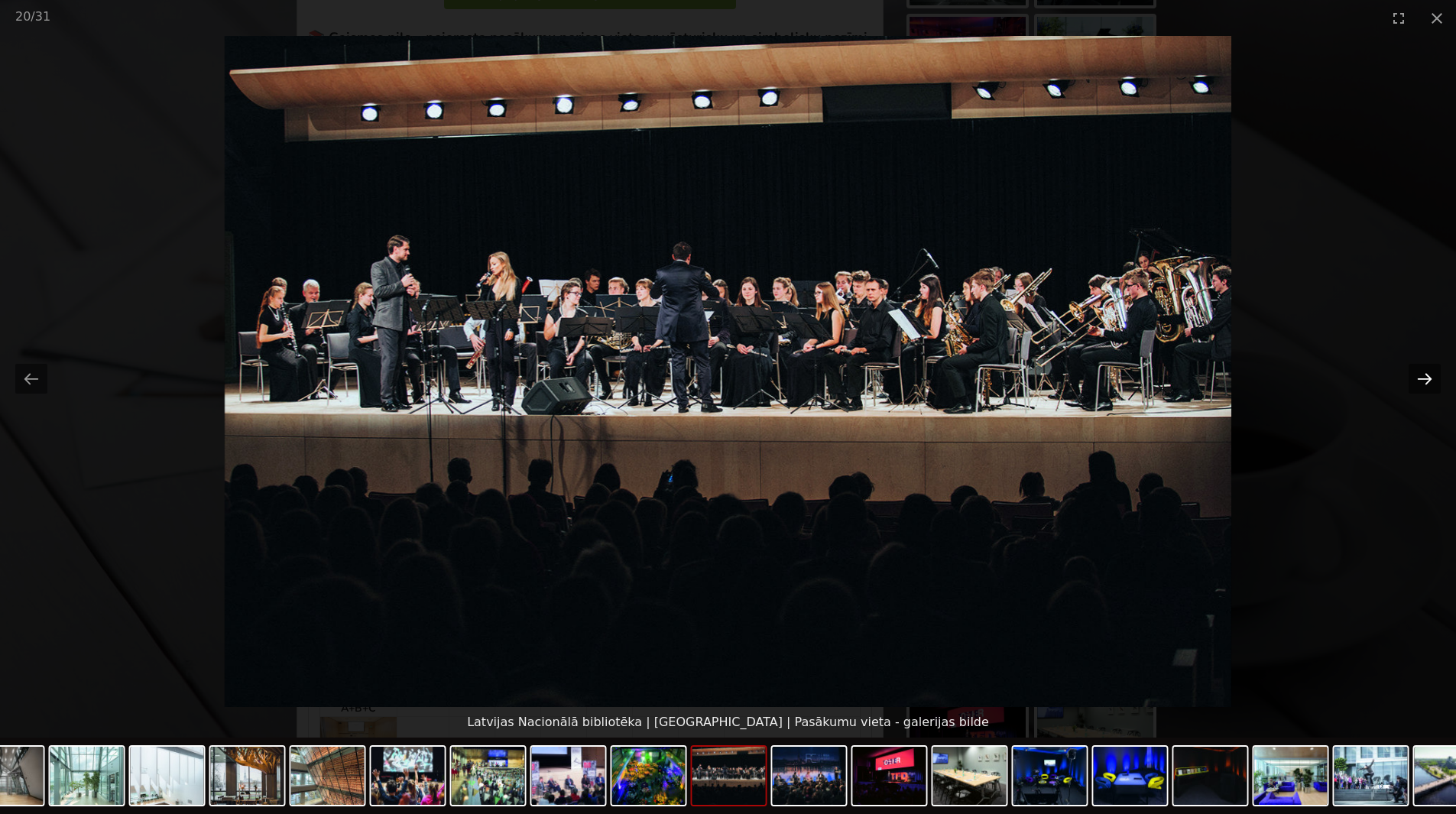
click at [1433, 376] on button "Next slide" at bounding box center [1424, 379] width 32 height 30
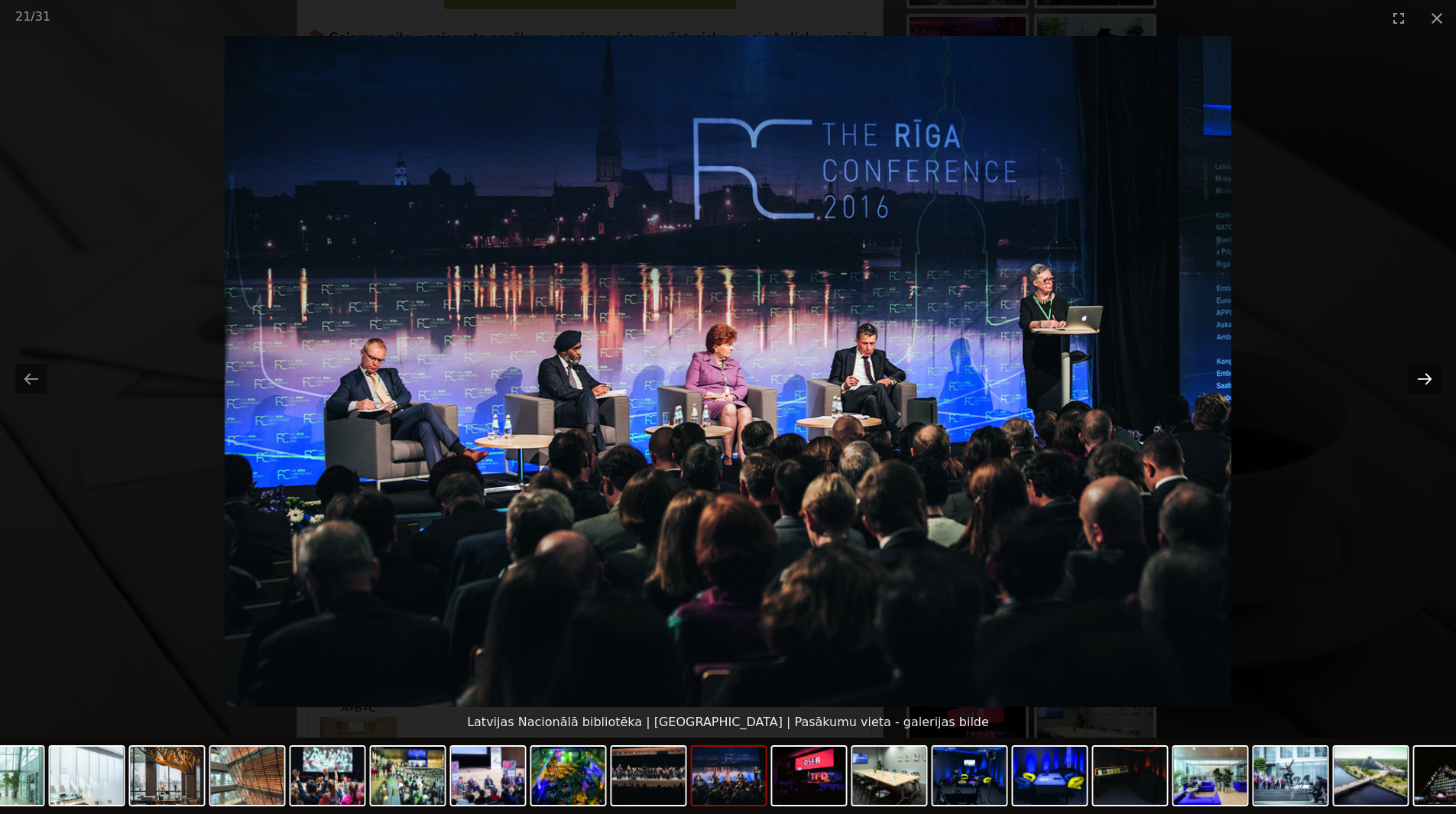
click at [1434, 376] on button "Next slide" at bounding box center [1424, 379] width 32 height 30
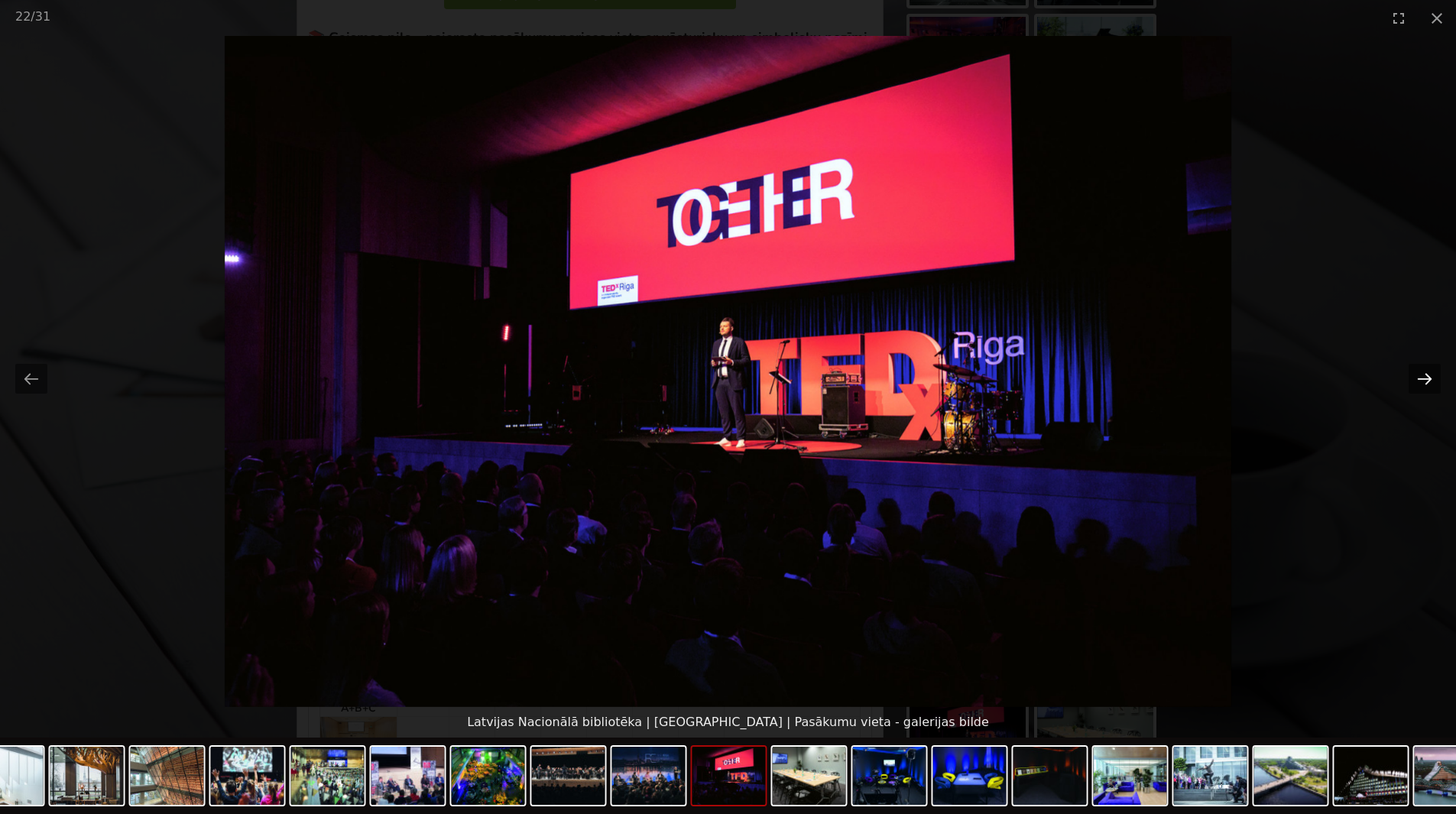
click at [1427, 379] on button "Next slide" at bounding box center [1424, 379] width 32 height 30
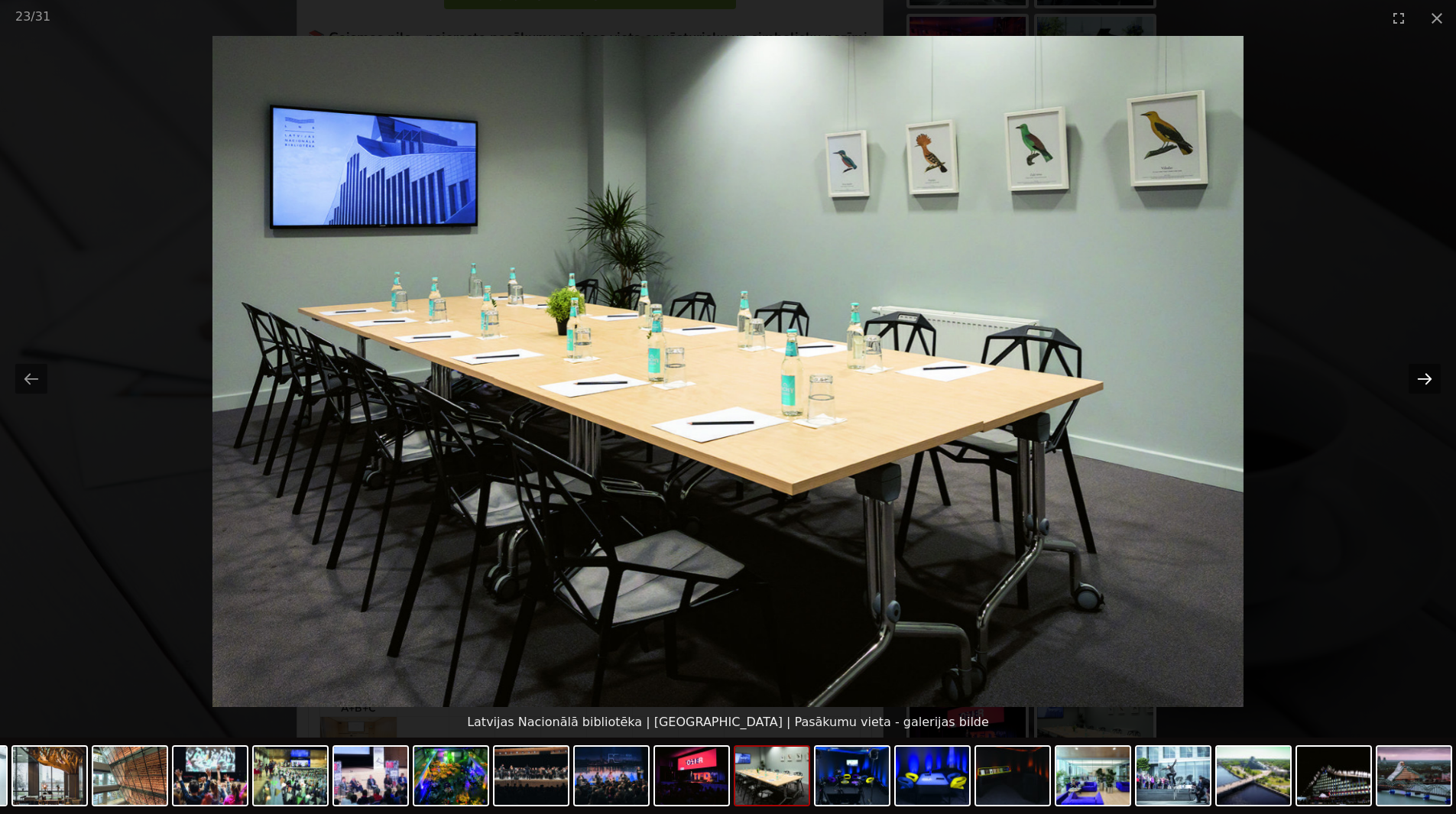
click at [1427, 379] on button "Next slide" at bounding box center [1424, 379] width 32 height 30
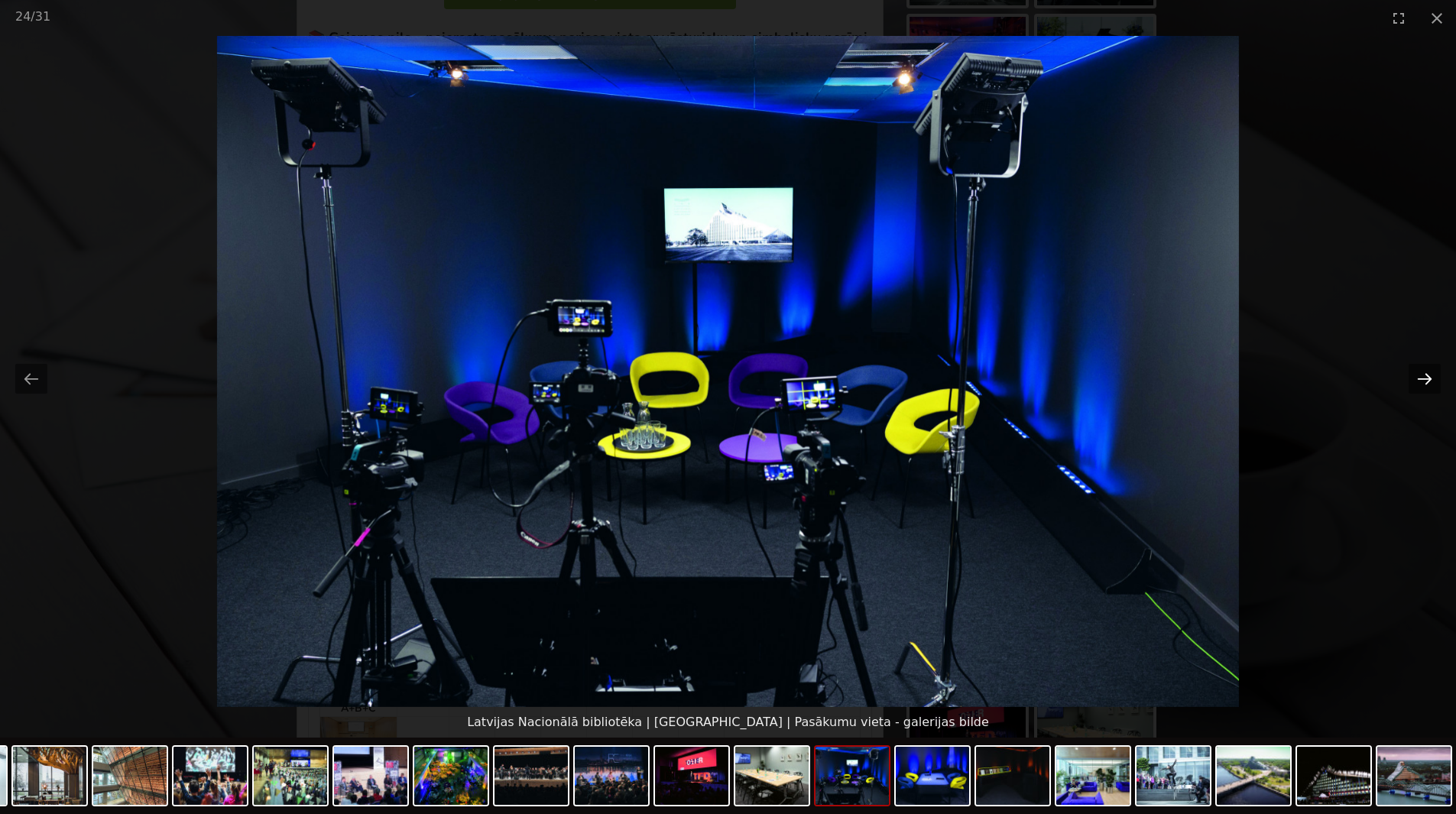
click at [1426, 379] on button "Next slide" at bounding box center [1424, 379] width 32 height 30
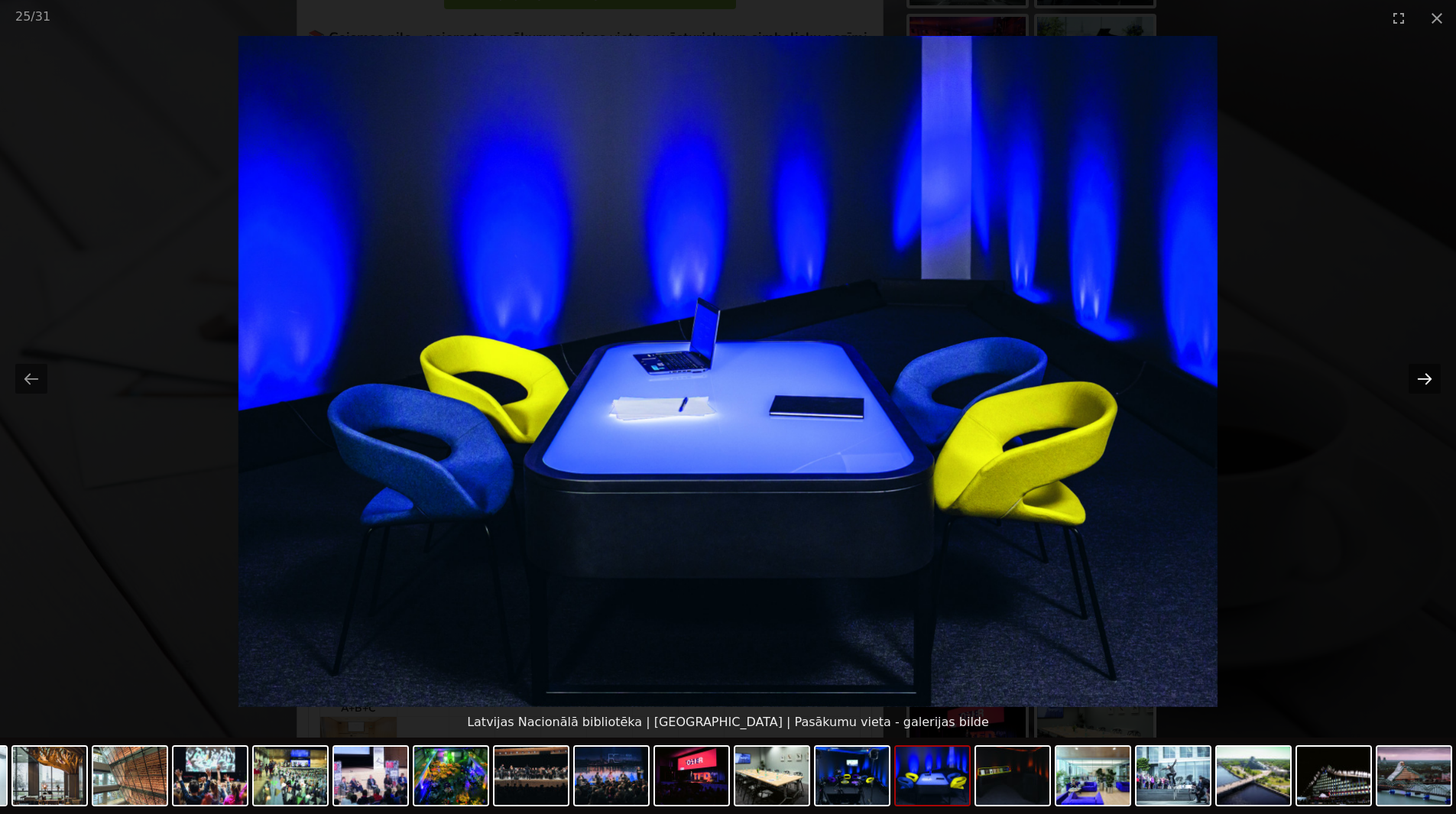
click at [1426, 379] on button "Next slide" at bounding box center [1424, 379] width 32 height 30
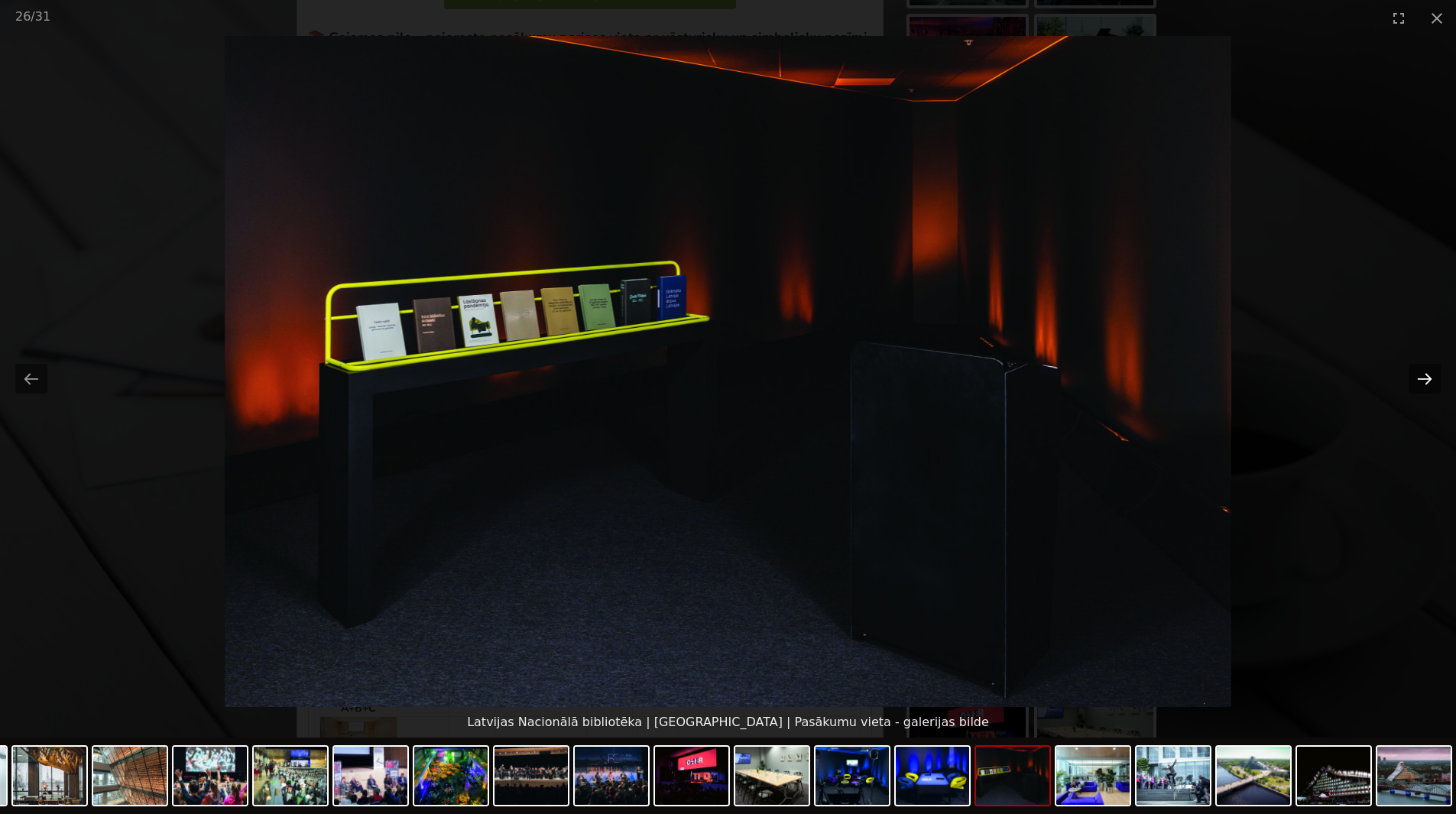
click at [1426, 379] on button "Next slide" at bounding box center [1424, 379] width 32 height 30
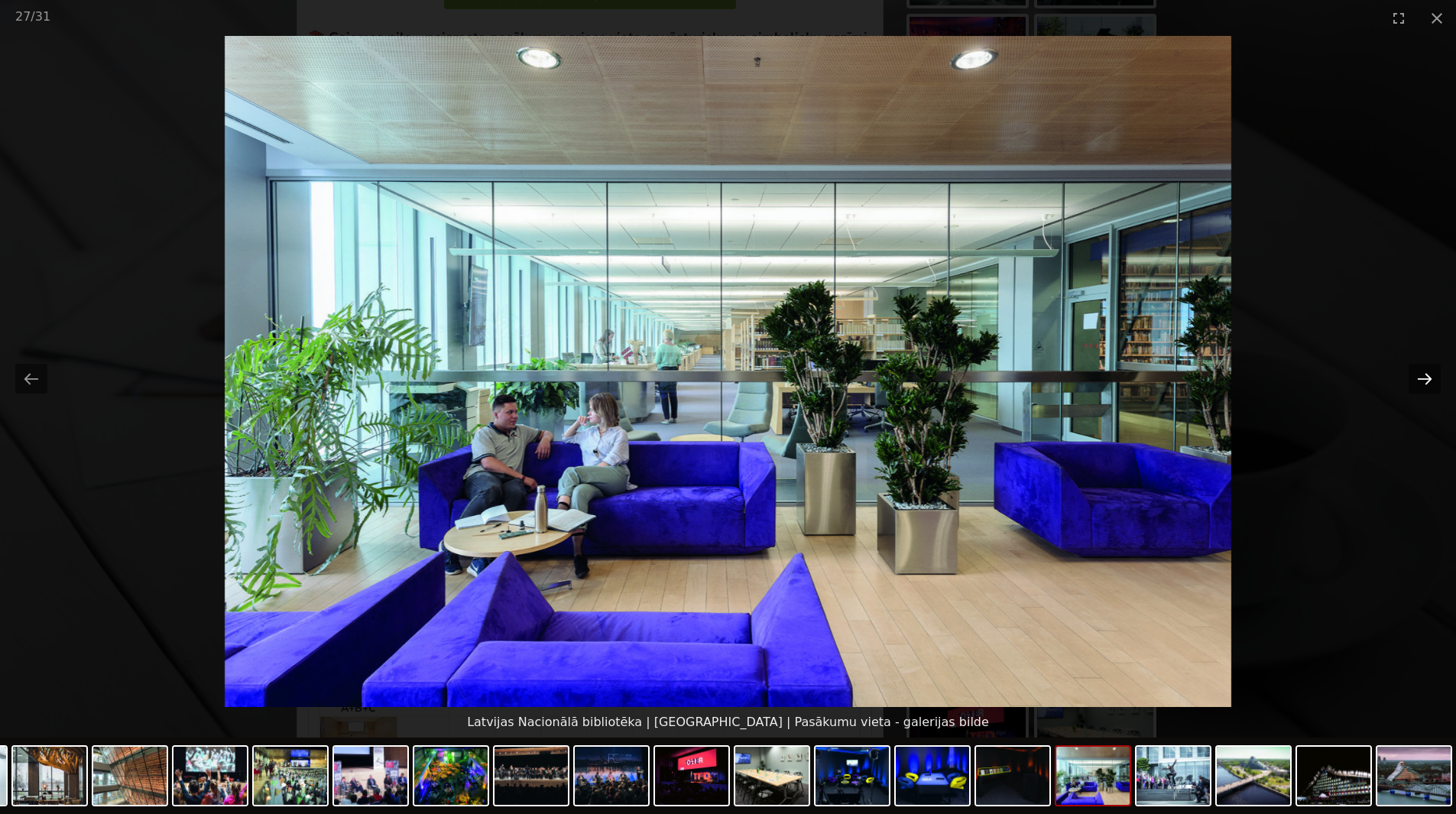
click at [1426, 379] on button "Next slide" at bounding box center [1424, 379] width 32 height 30
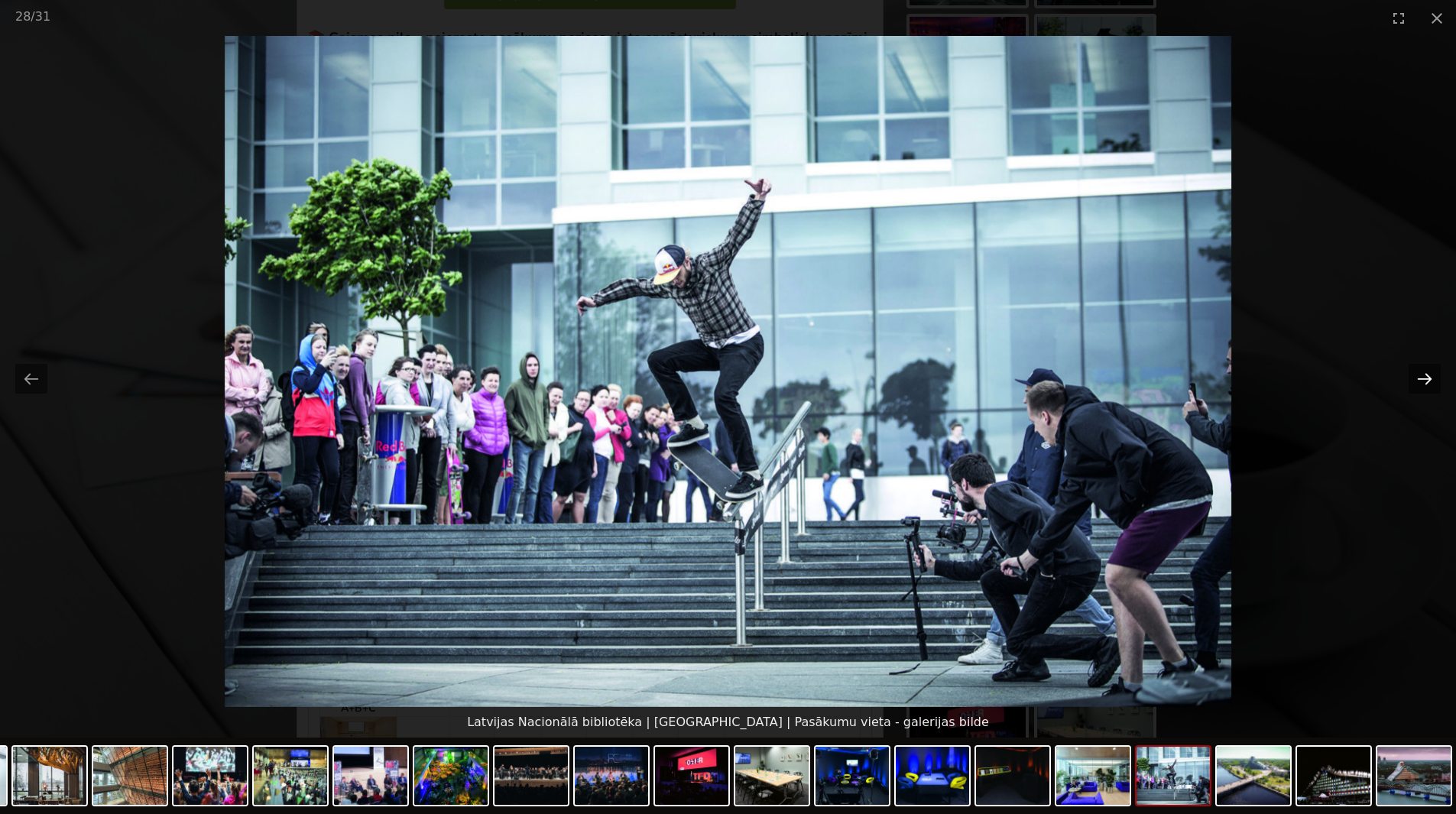
click at [1426, 379] on button "Next slide" at bounding box center [1424, 379] width 32 height 30
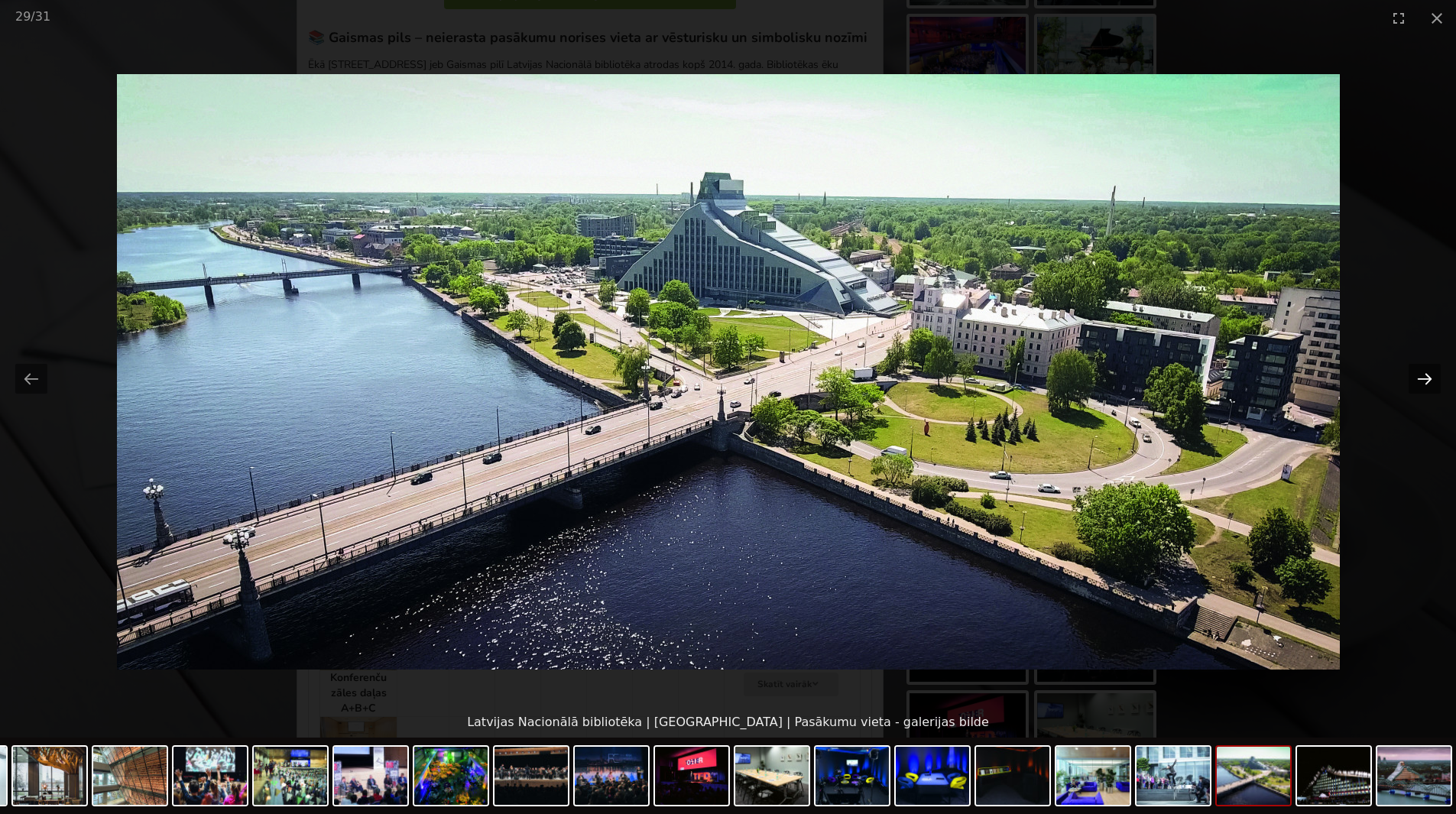
click at [1426, 379] on button "Next slide" at bounding box center [1424, 379] width 32 height 30
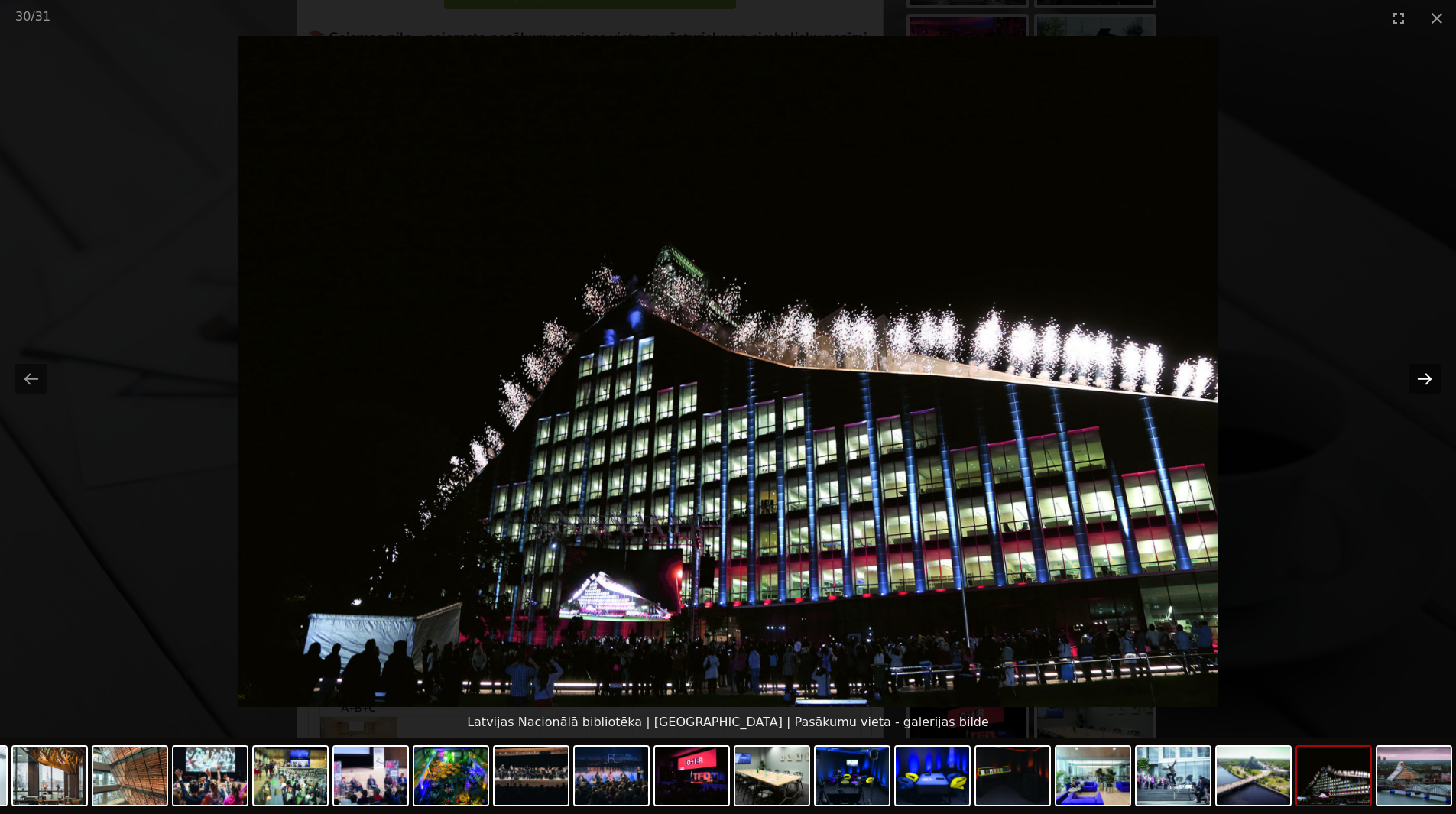
click at [1426, 379] on button "Next slide" at bounding box center [1424, 379] width 32 height 30
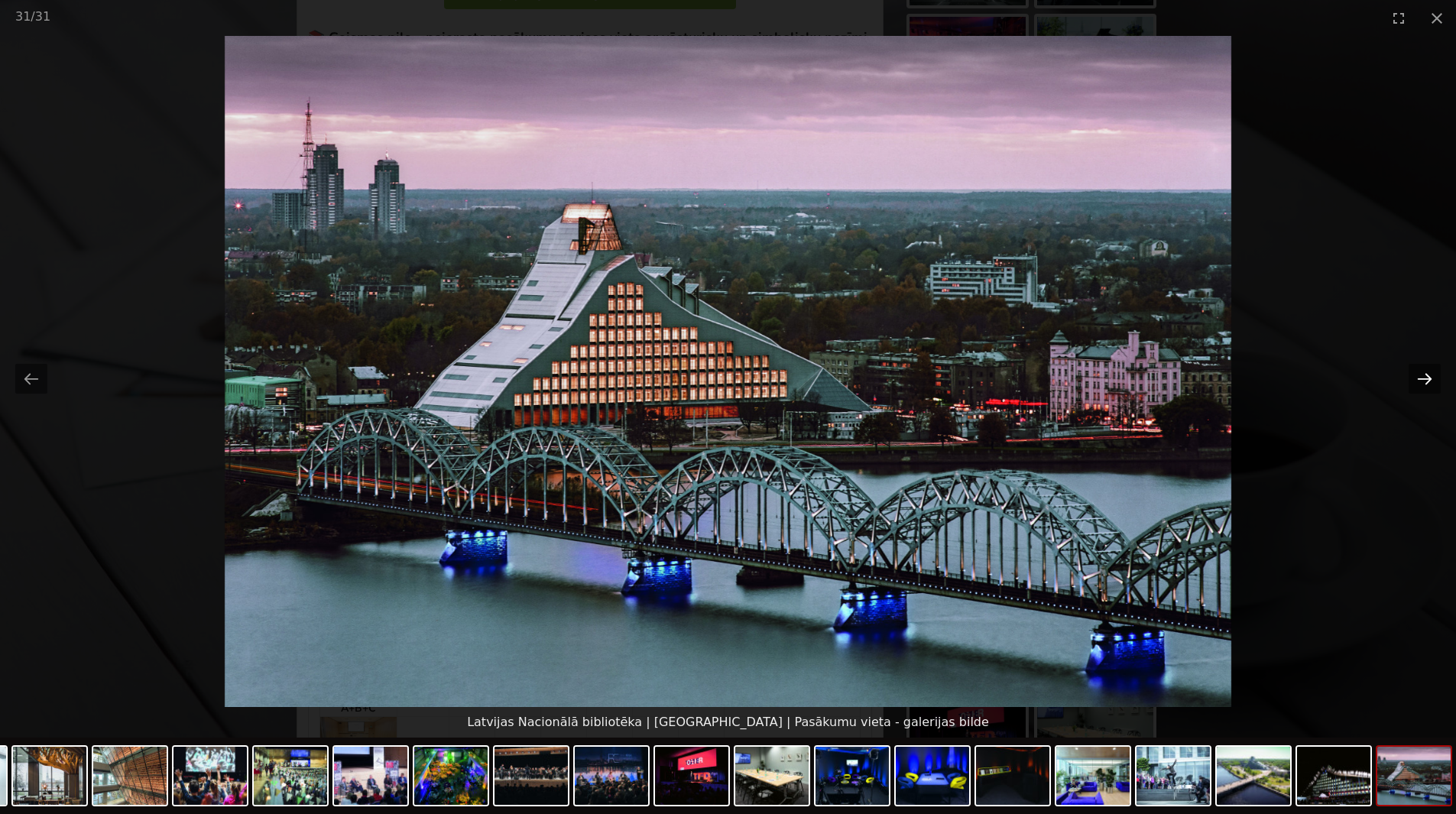
click at [1426, 379] on button "Next slide" at bounding box center [1424, 379] width 32 height 30
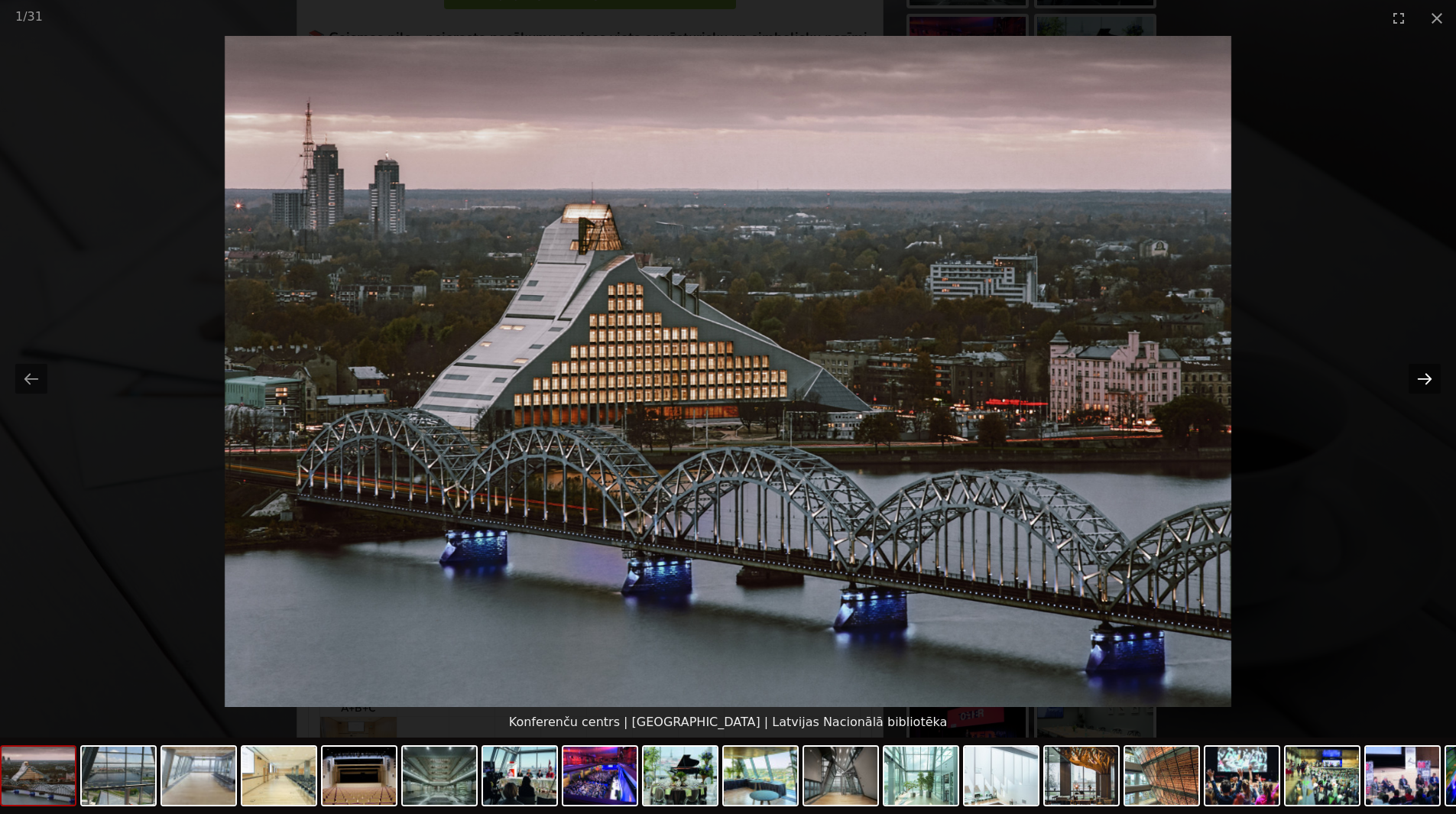
click at [1426, 379] on button "Next slide" at bounding box center [1424, 379] width 32 height 30
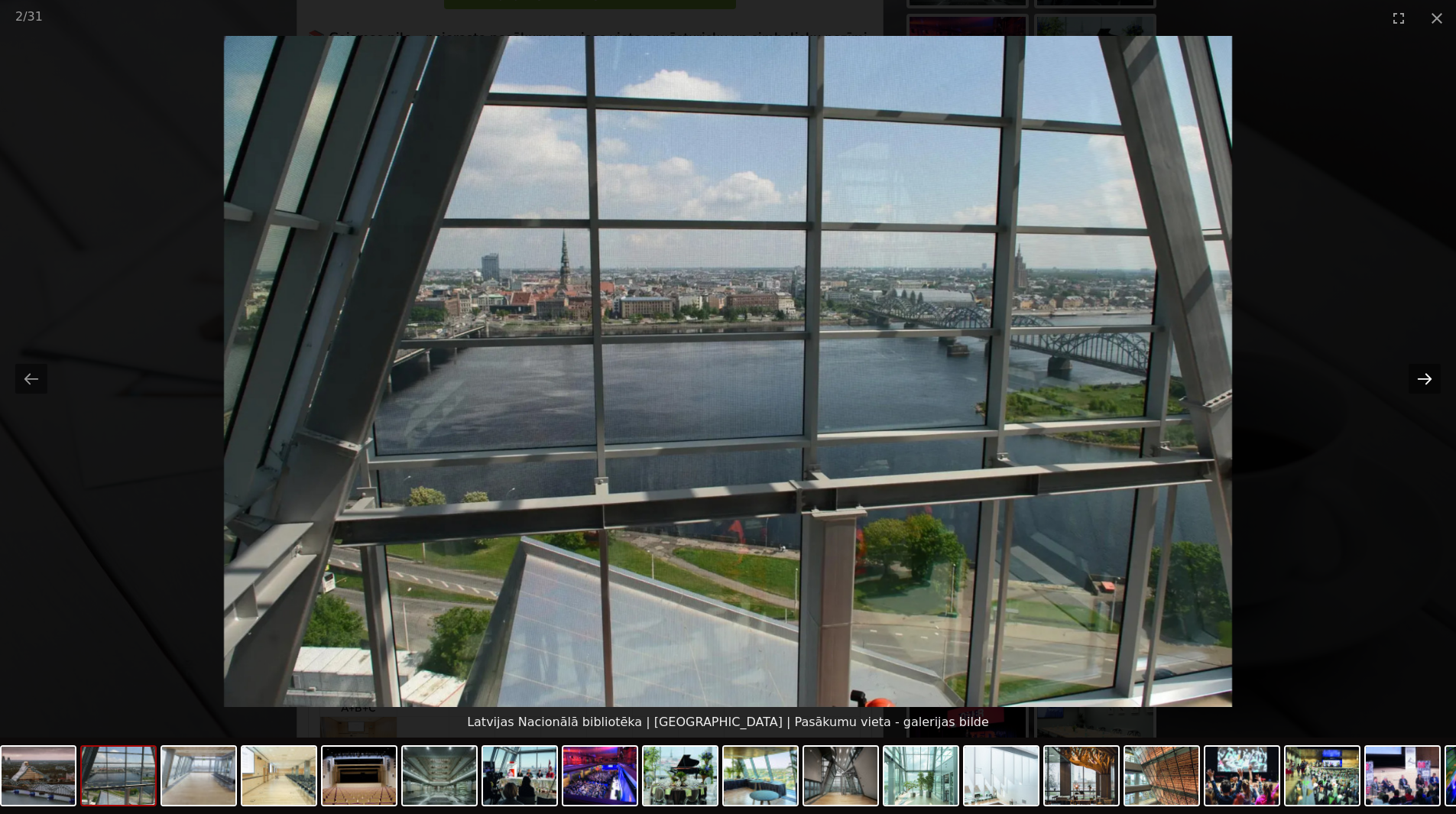
click at [1426, 379] on button "Next slide" at bounding box center [1424, 379] width 32 height 30
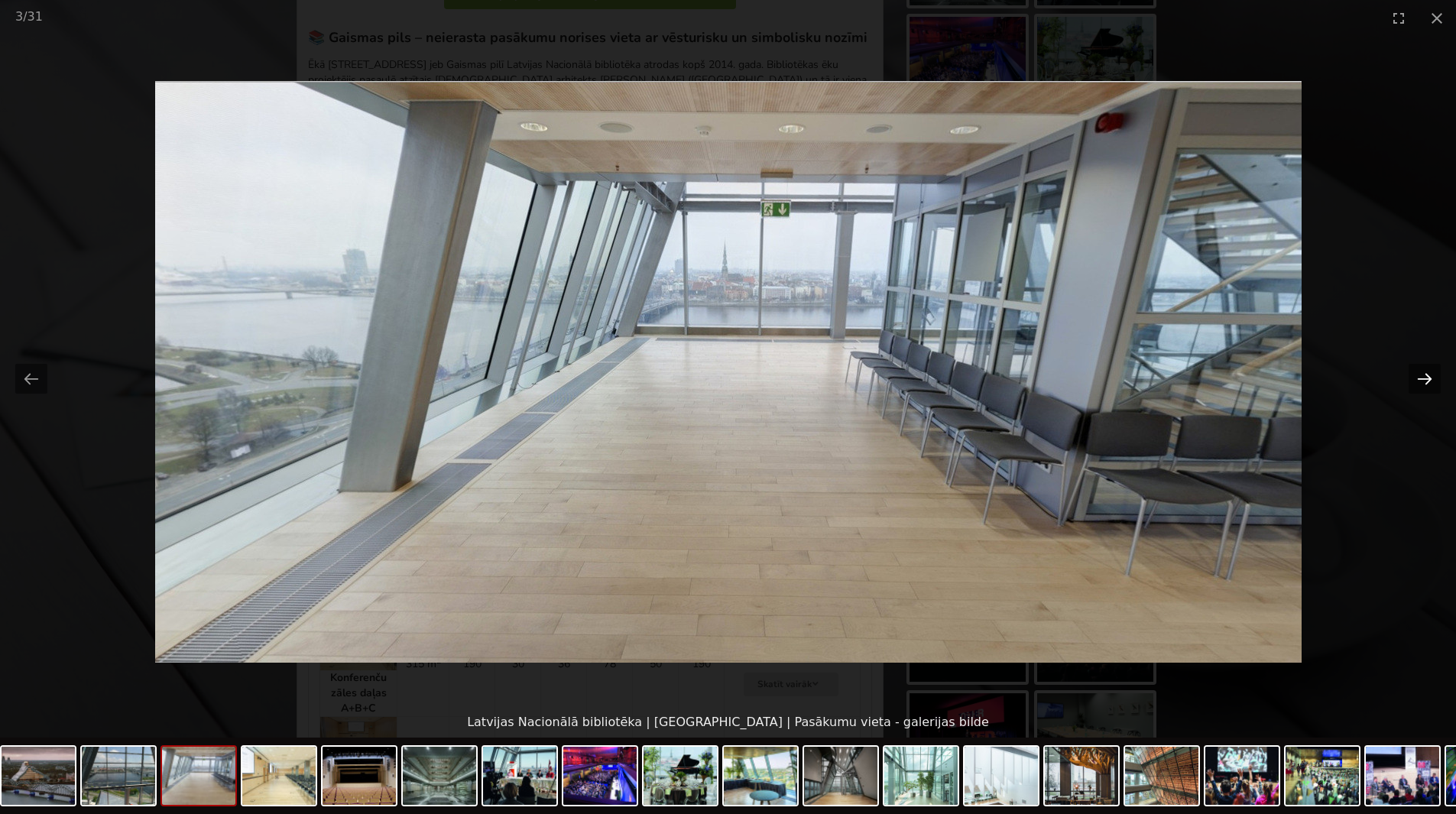
click at [1429, 384] on button "Next slide" at bounding box center [1424, 379] width 32 height 30
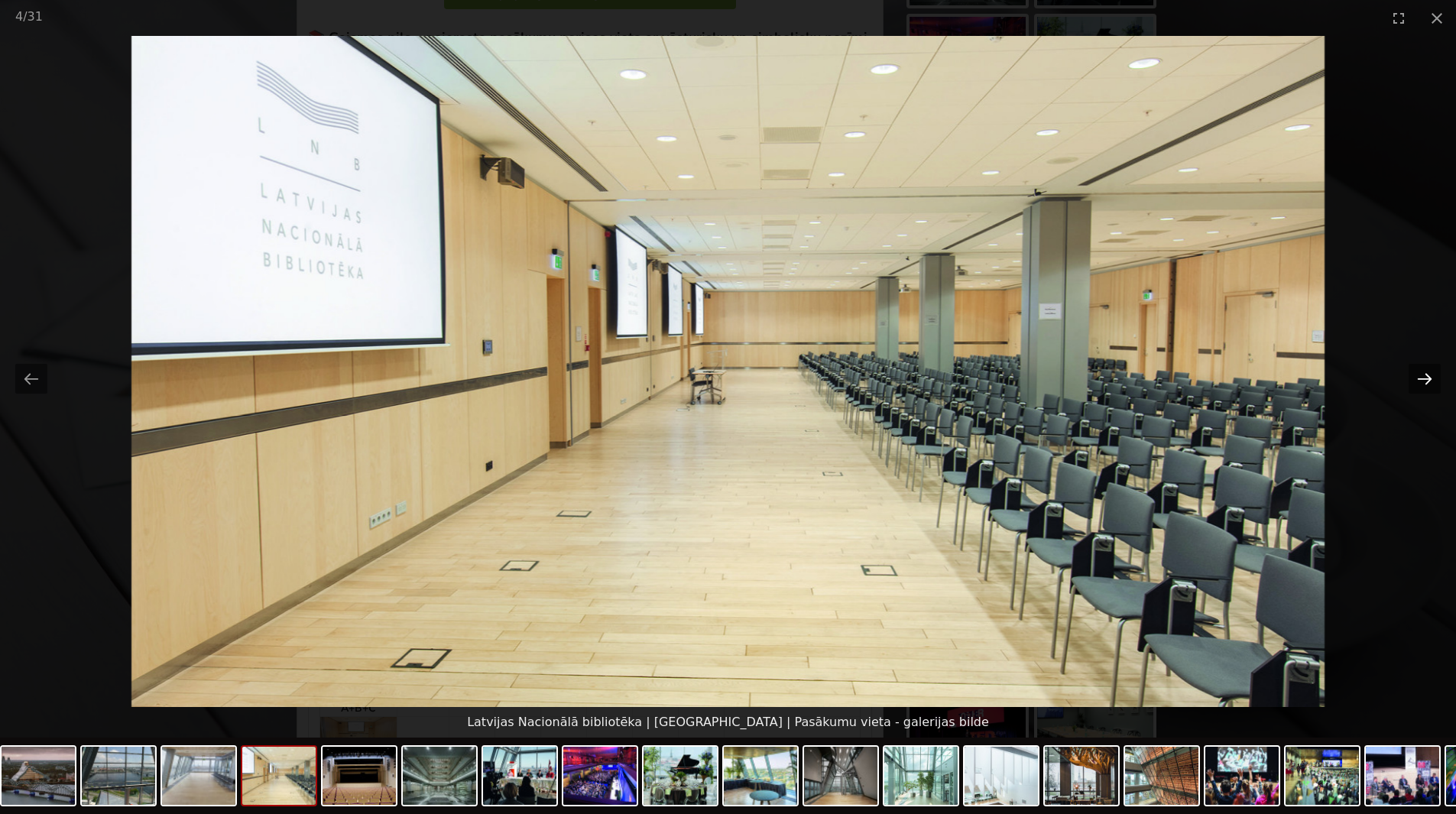
click at [1429, 384] on button "Next slide" at bounding box center [1424, 379] width 32 height 30
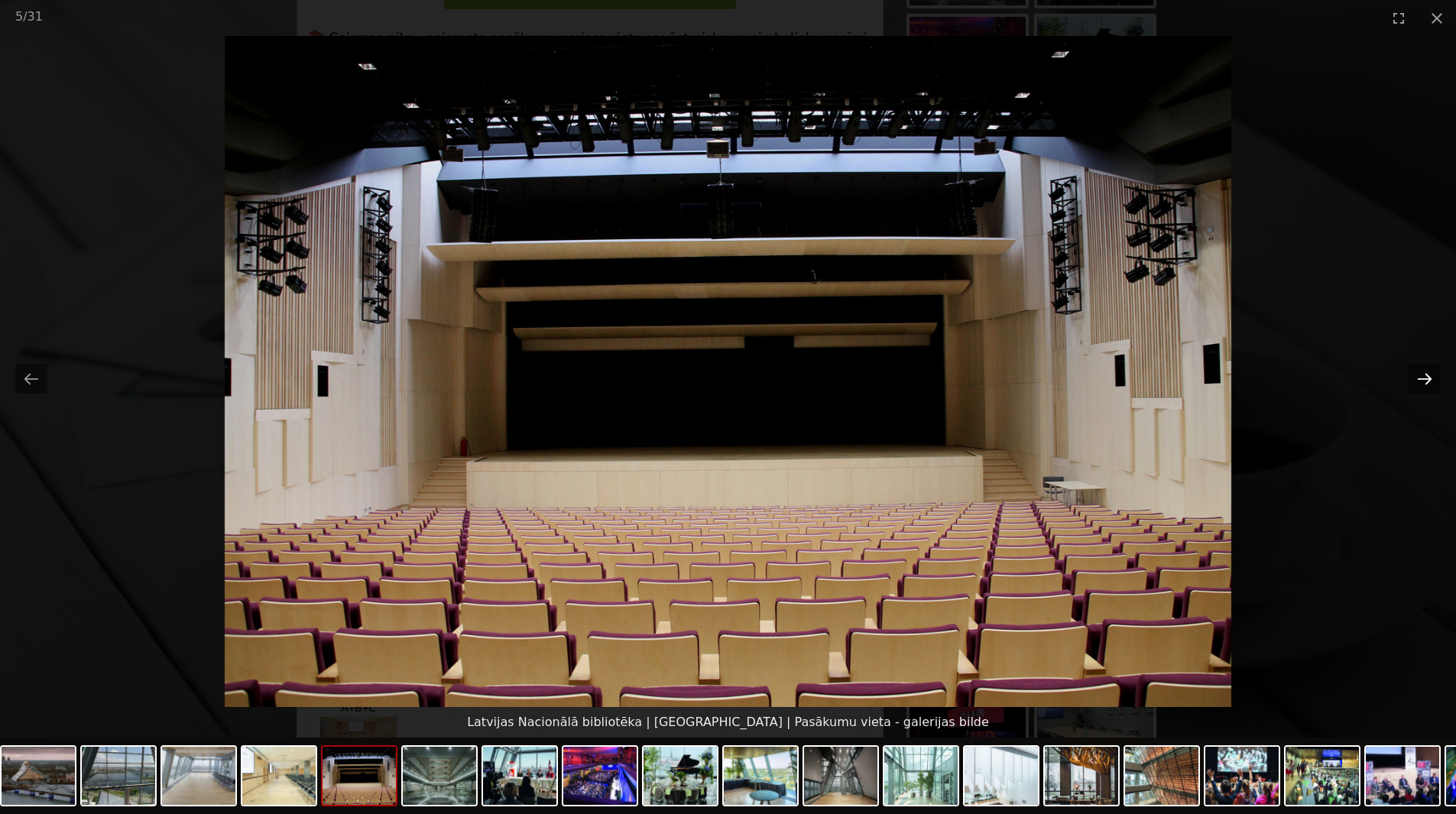
click at [1429, 384] on button "Next slide" at bounding box center [1424, 379] width 32 height 30
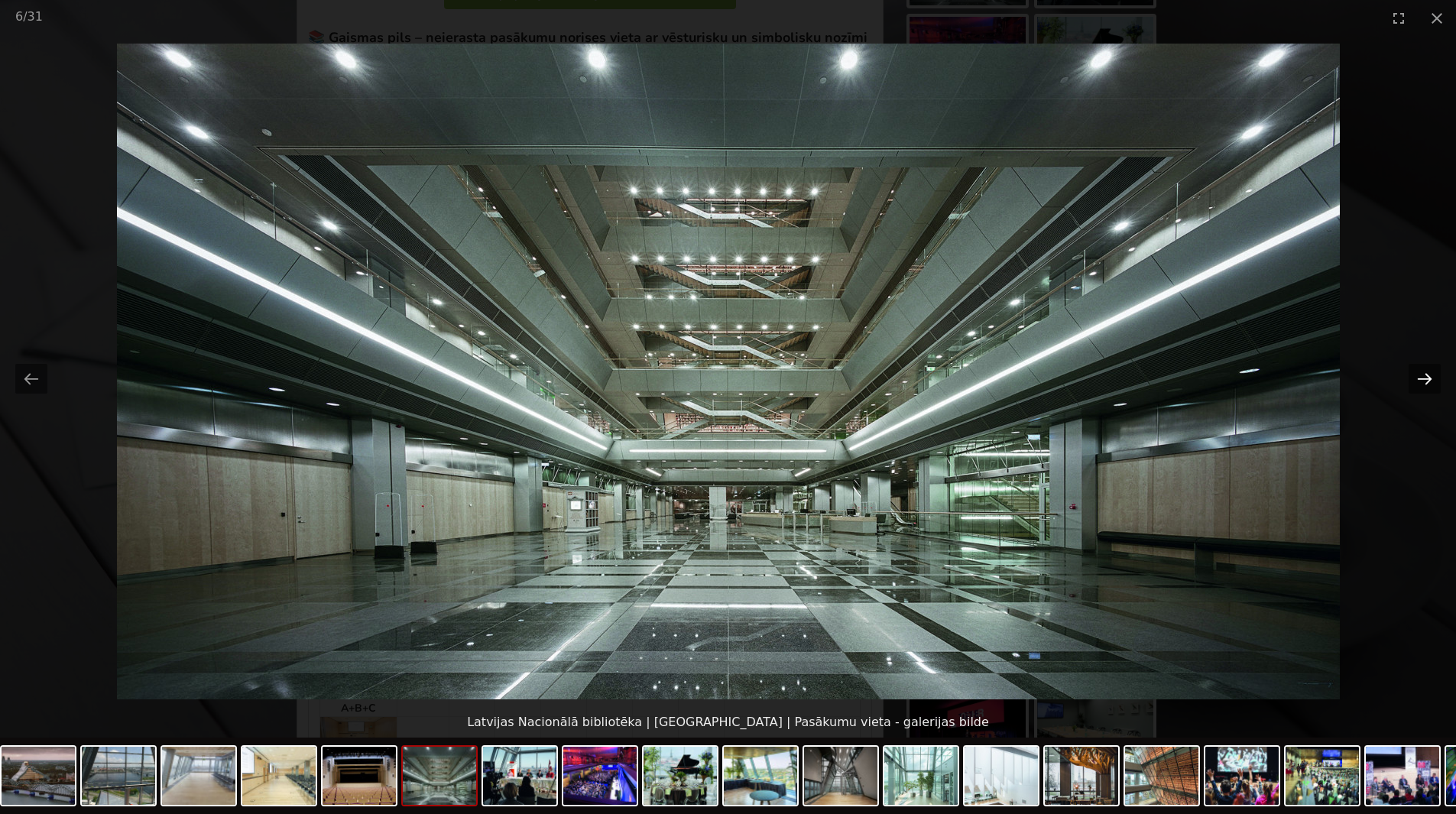
click at [1429, 384] on button "Next slide" at bounding box center [1424, 379] width 32 height 30
